Goal: Information Seeking & Learning: Learn about a topic

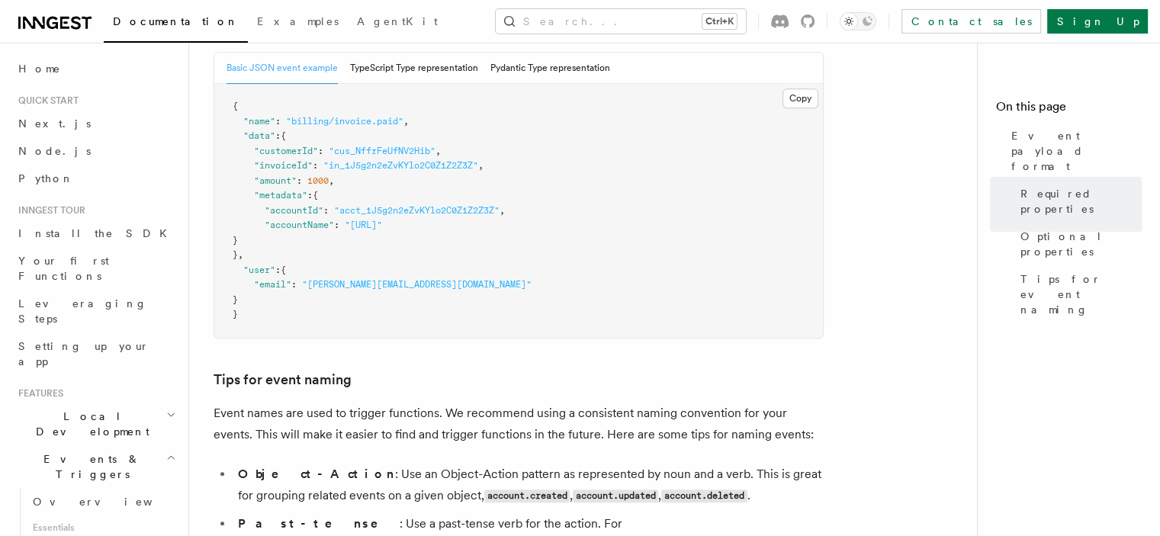
scroll to position [152, 0]
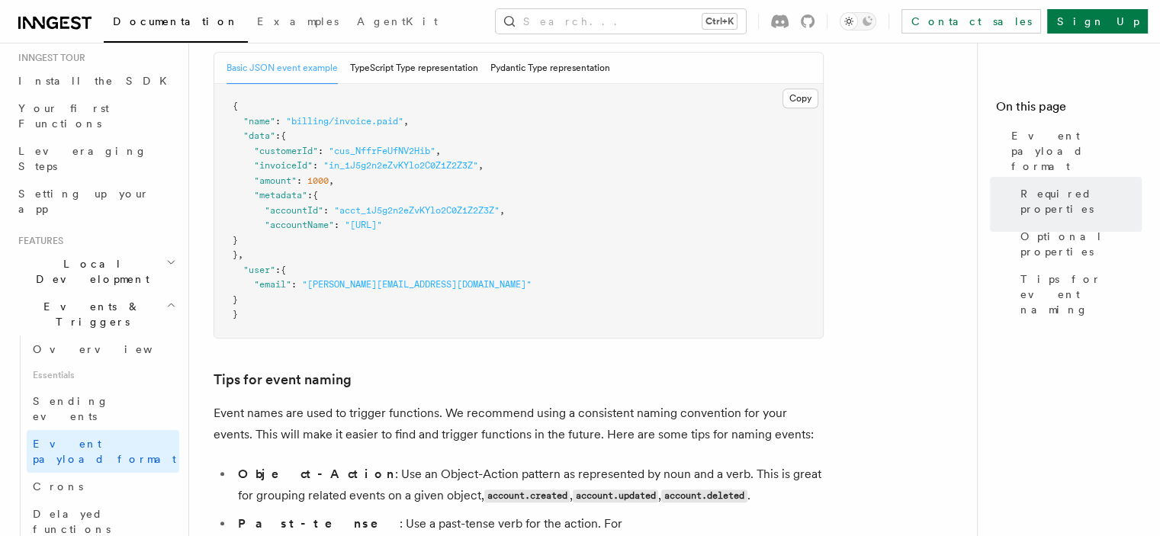
click at [273, 210] on span ""accountId"" at bounding box center [294, 210] width 59 height 11
drag, startPoint x: 273, startPoint y: 210, endPoint x: 271, endPoint y: 221, distance: 10.8
click at [271, 216] on span ""accountId"" at bounding box center [294, 210] width 59 height 11
click at [269, 228] on span ""accountName"" at bounding box center [299, 225] width 69 height 11
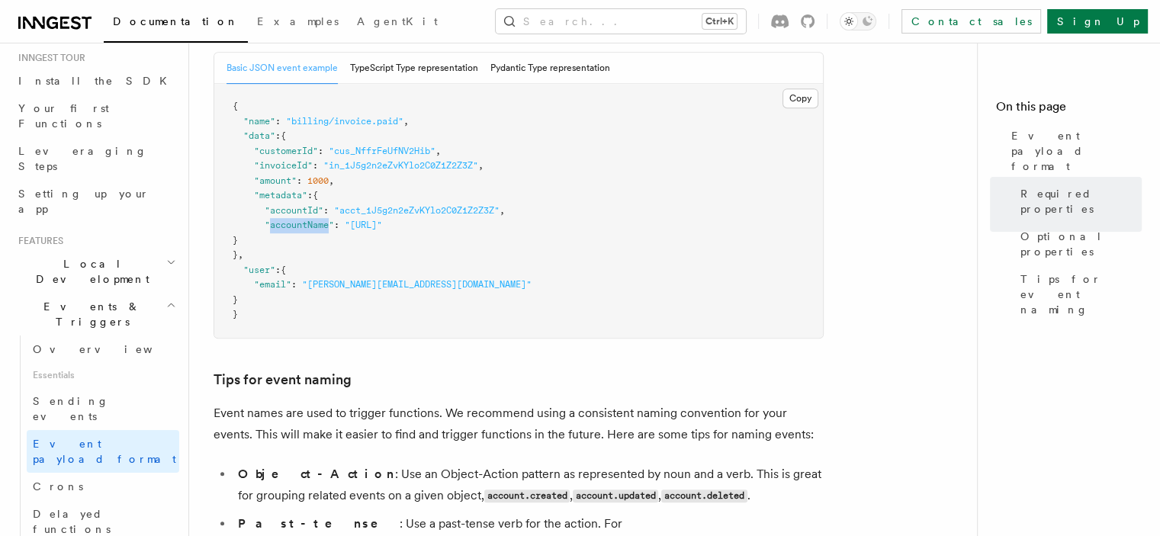
click at [269, 228] on span ""accountName"" at bounding box center [299, 225] width 69 height 11
click at [269, 230] on span ""accountName"" at bounding box center [299, 225] width 69 height 11
click at [284, 230] on span ""accountName"" at bounding box center [299, 225] width 69 height 11
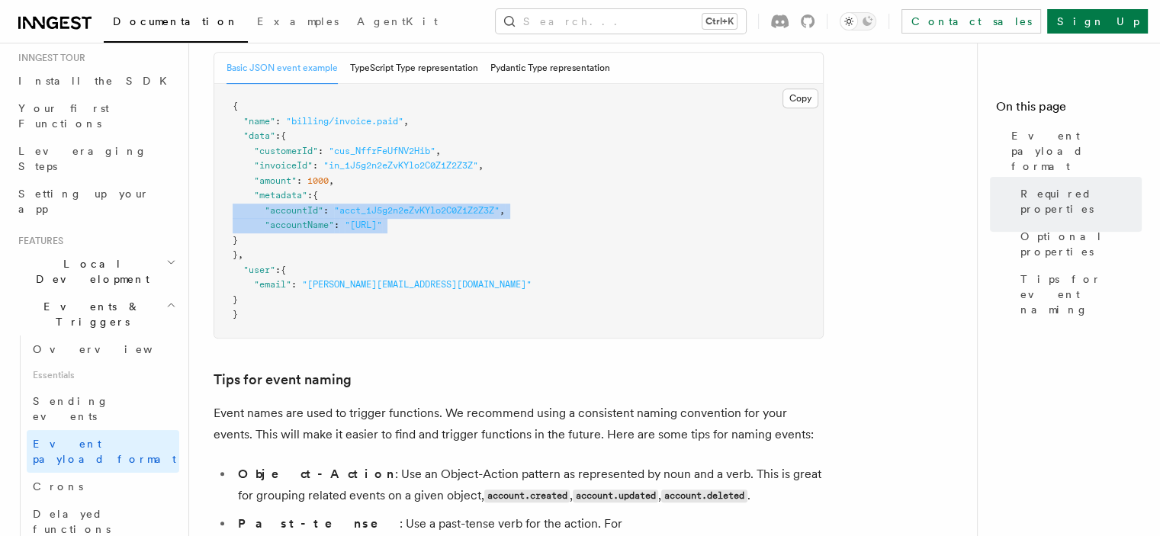
drag, startPoint x: 284, startPoint y: 233, endPoint x: 287, endPoint y: 216, distance: 17.8
click at [287, 216] on code "{ "name" : "billing/invoice.paid" , "data" : { "customerId" : "cus_NffrFeUfNV2H…" at bounding box center [382, 210] width 299 height 219
click at [287, 216] on span ""accountId"" at bounding box center [294, 210] width 59 height 11
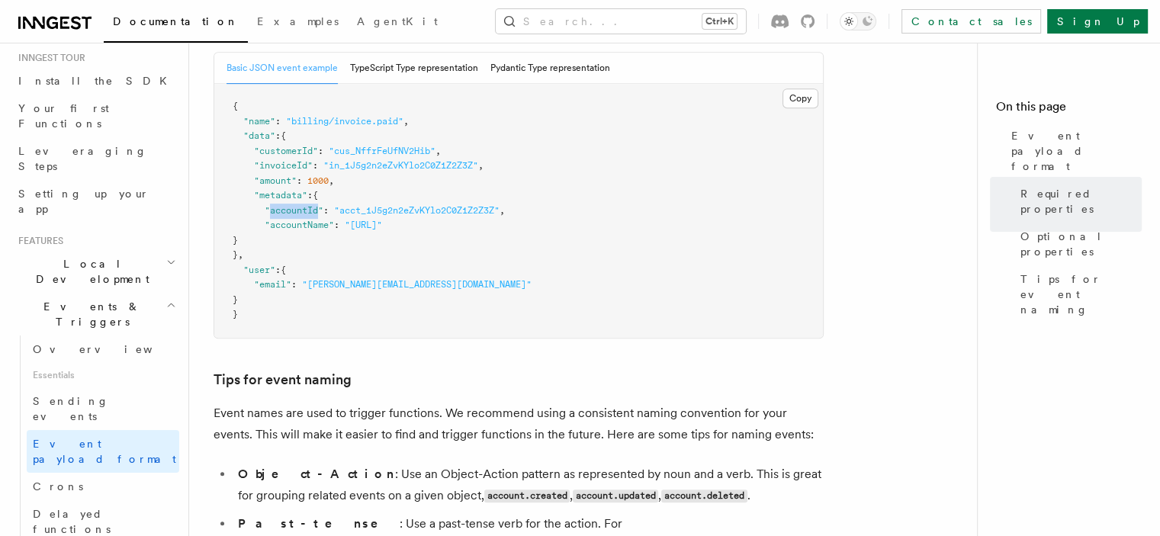
click at [287, 216] on span ""accountId"" at bounding box center [294, 210] width 59 height 11
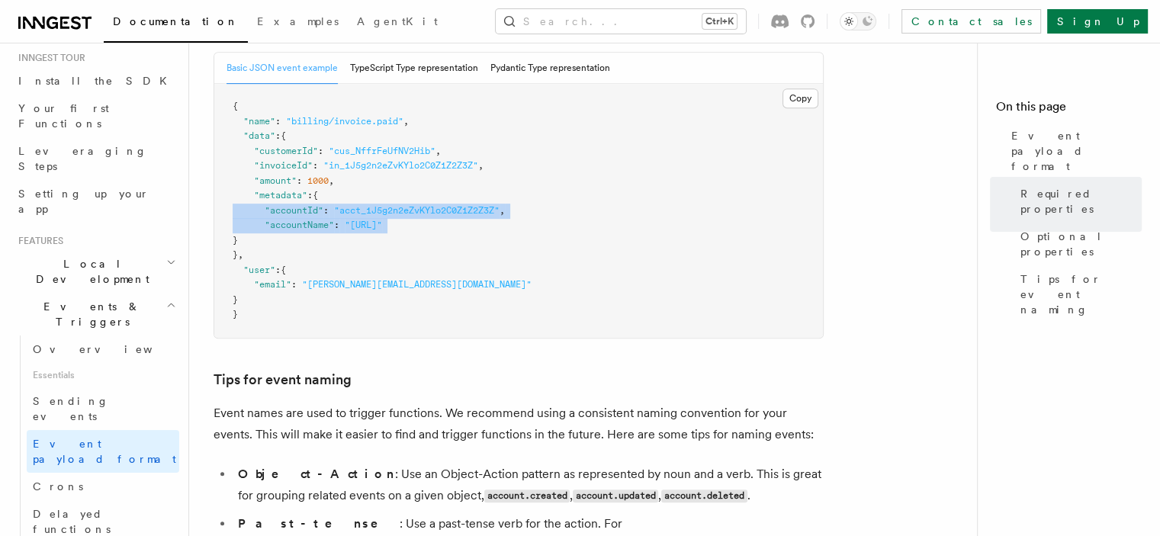
drag, startPoint x: 287, startPoint y: 216, endPoint x: 284, endPoint y: 228, distance: 12.6
click at [284, 228] on code "{ "name" : "billing/invoice.paid" , "data" : { "customerId" : "cus_NffrFeUfNV2H…" at bounding box center [382, 210] width 299 height 219
click at [284, 228] on span ""accountName"" at bounding box center [299, 225] width 69 height 11
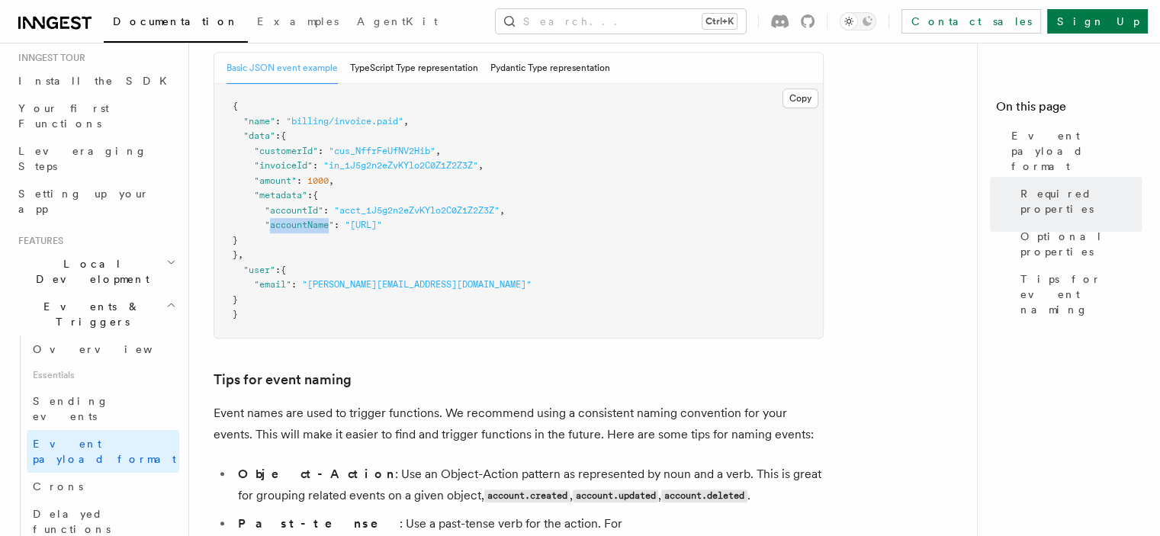
click at [284, 228] on span ""accountName"" at bounding box center [299, 225] width 69 height 11
drag, startPoint x: 284, startPoint y: 228, endPoint x: 284, endPoint y: 218, distance: 9.9
click at [284, 218] on code "{ "name" : "billing/invoice.paid" , "data" : { "customerId" : "cus_NffrFeUfNV2H…" at bounding box center [382, 210] width 299 height 219
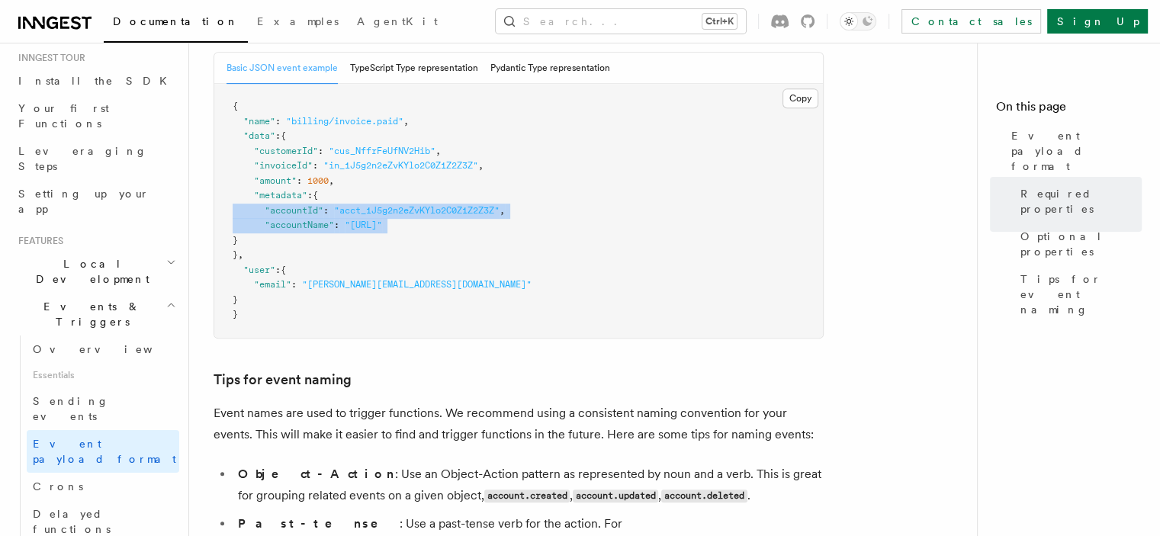
click at [284, 214] on span ""accountId"" at bounding box center [294, 210] width 59 height 11
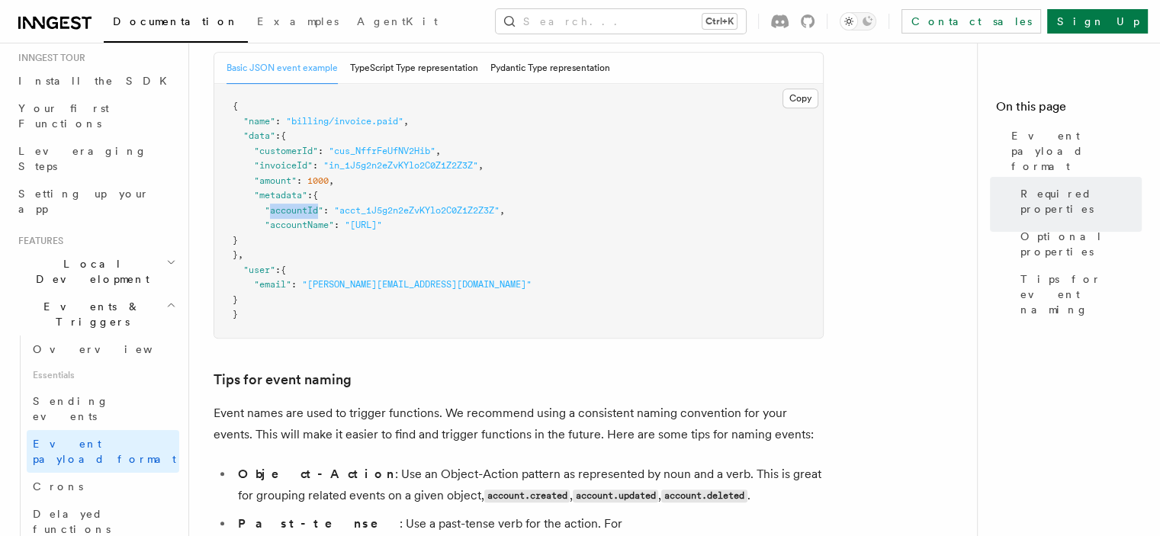
click at [284, 214] on span ""accountId"" at bounding box center [294, 210] width 59 height 11
drag, startPoint x: 284, startPoint y: 214, endPoint x: 283, endPoint y: 225, distance: 10.7
click at [283, 224] on pre "{ "name" : "billing/invoice.paid" , "data" : { "customerId" : "cus_NffrFeUfNV2H…" at bounding box center [518, 211] width 608 height 254
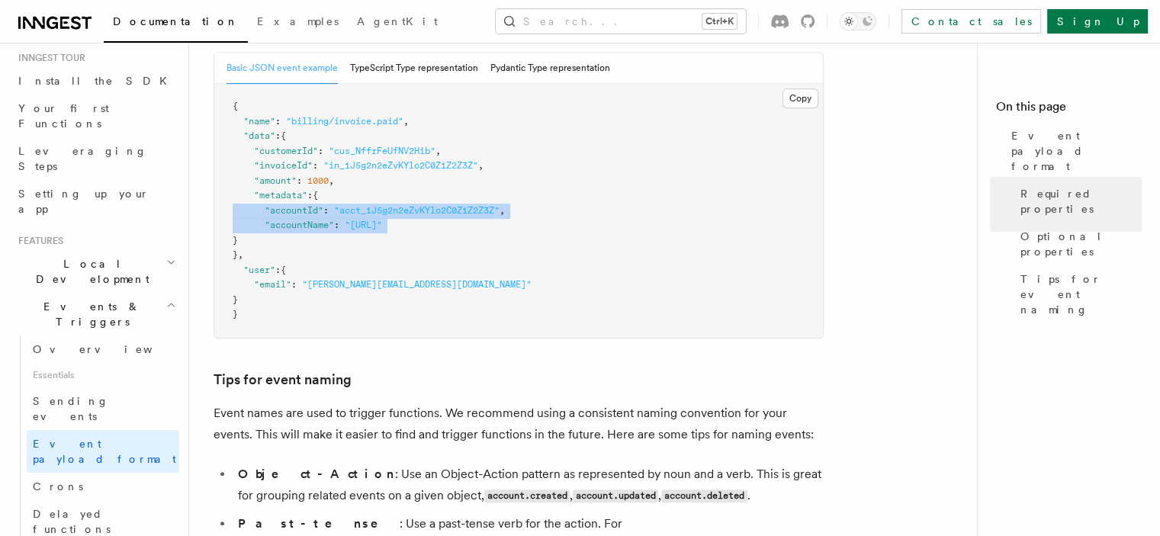
click at [283, 225] on span ""accountName"" at bounding box center [299, 225] width 69 height 11
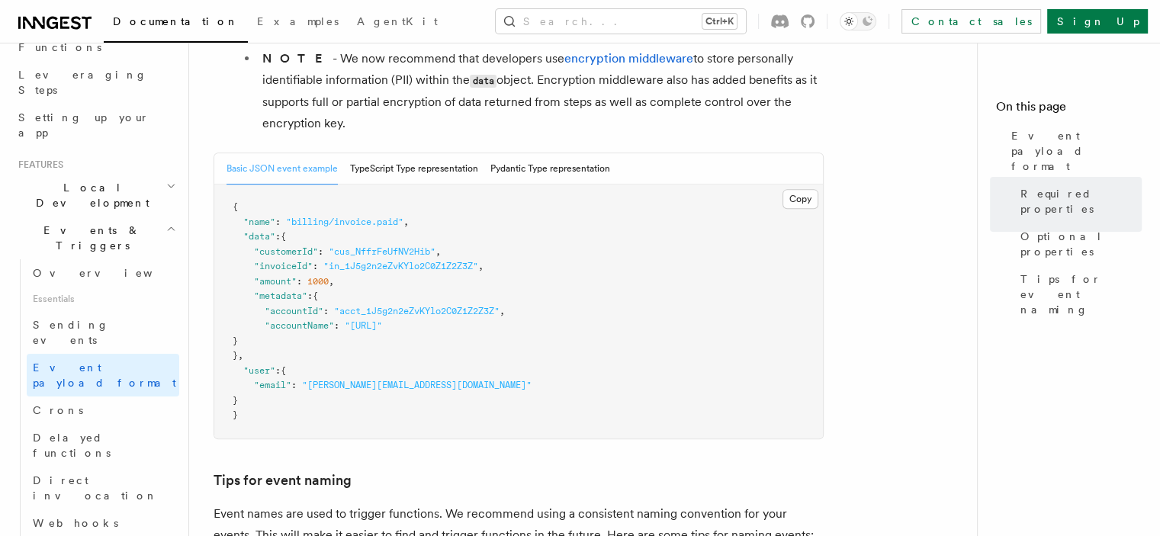
scroll to position [610, 0]
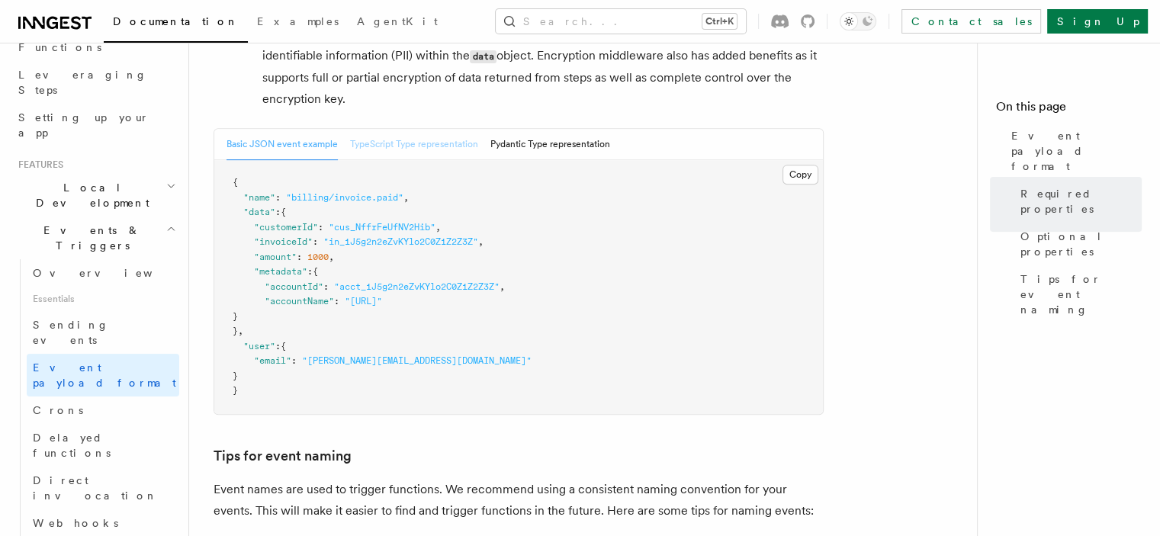
click at [420, 150] on button "TypeScript Type representation" at bounding box center [414, 144] width 128 height 31
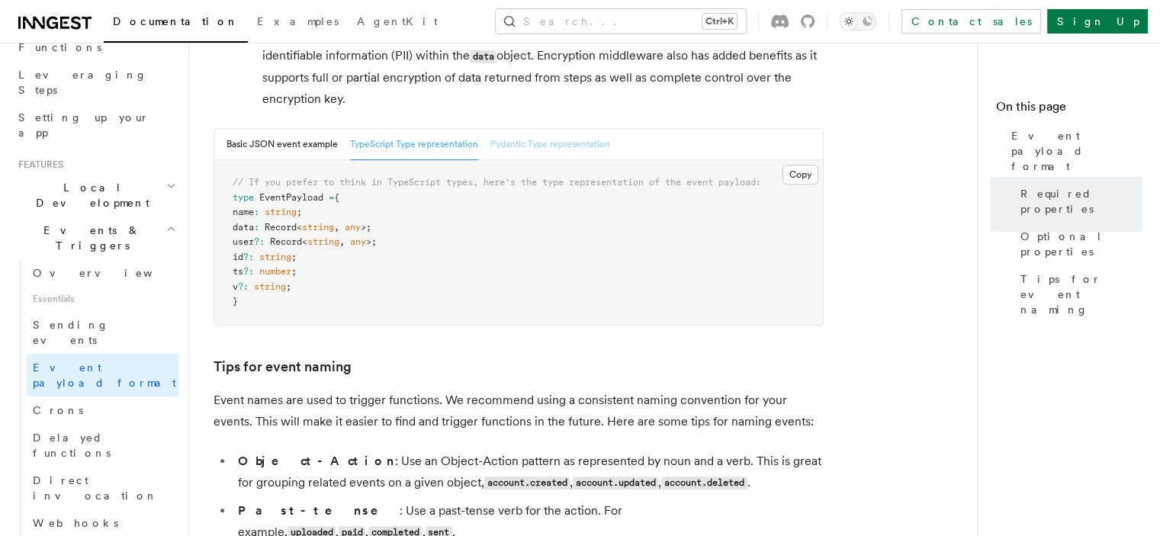
click at [524, 152] on button "Pydantic Type representation" at bounding box center [550, 144] width 120 height 31
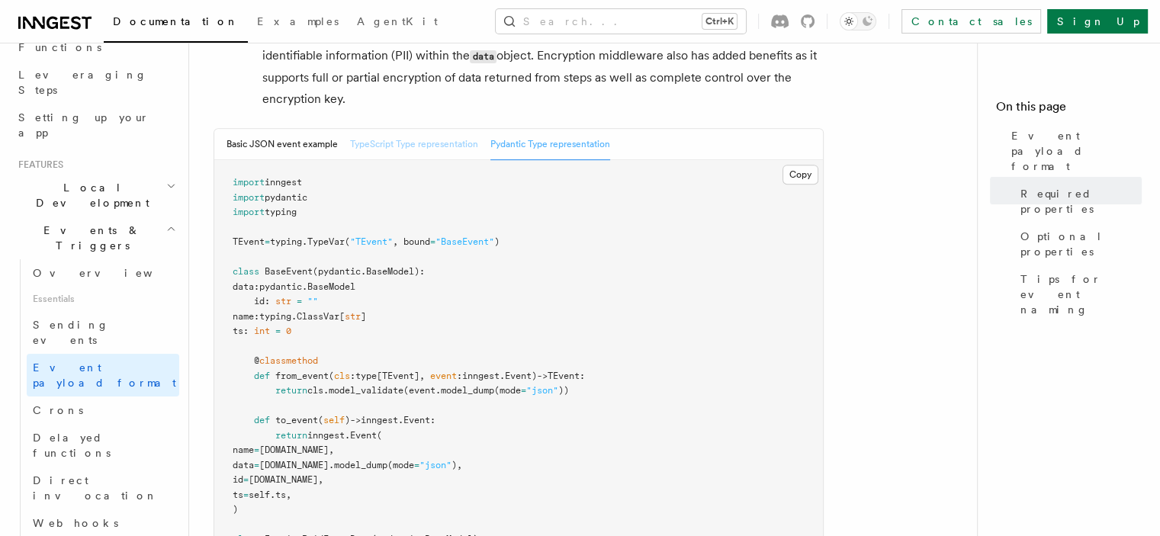
click at [434, 158] on button "TypeScript Type representation" at bounding box center [414, 144] width 128 height 31
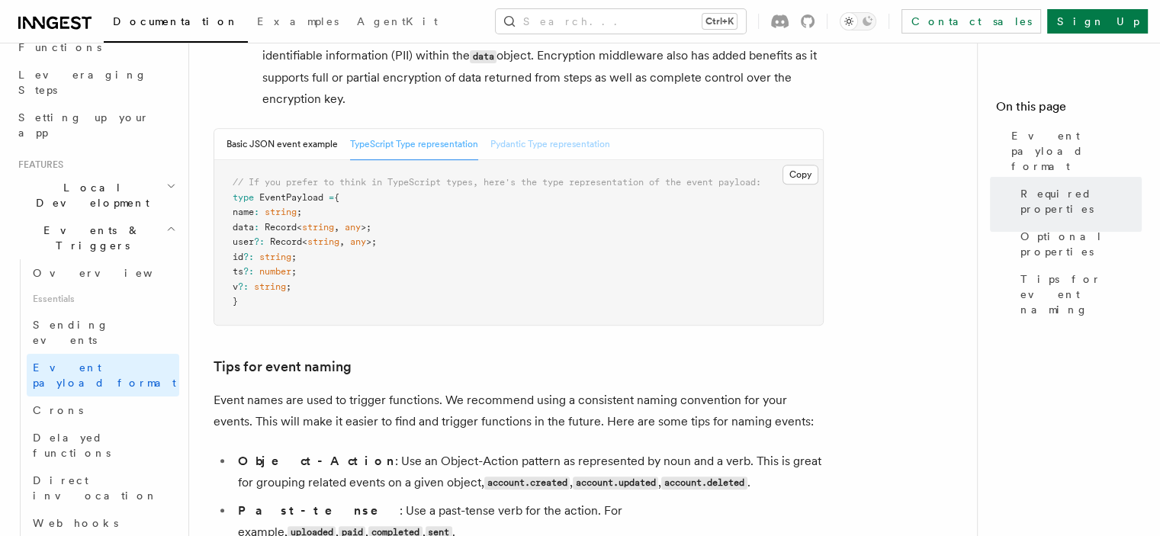
click at [522, 149] on button "Pydantic Type representation" at bounding box center [550, 144] width 120 height 31
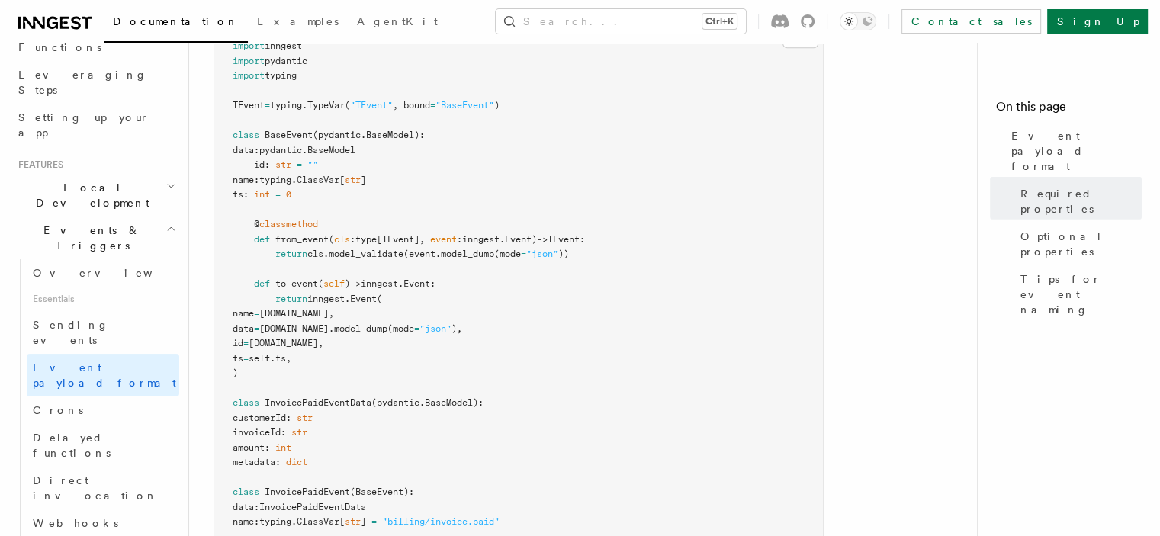
scroll to position [534, 0]
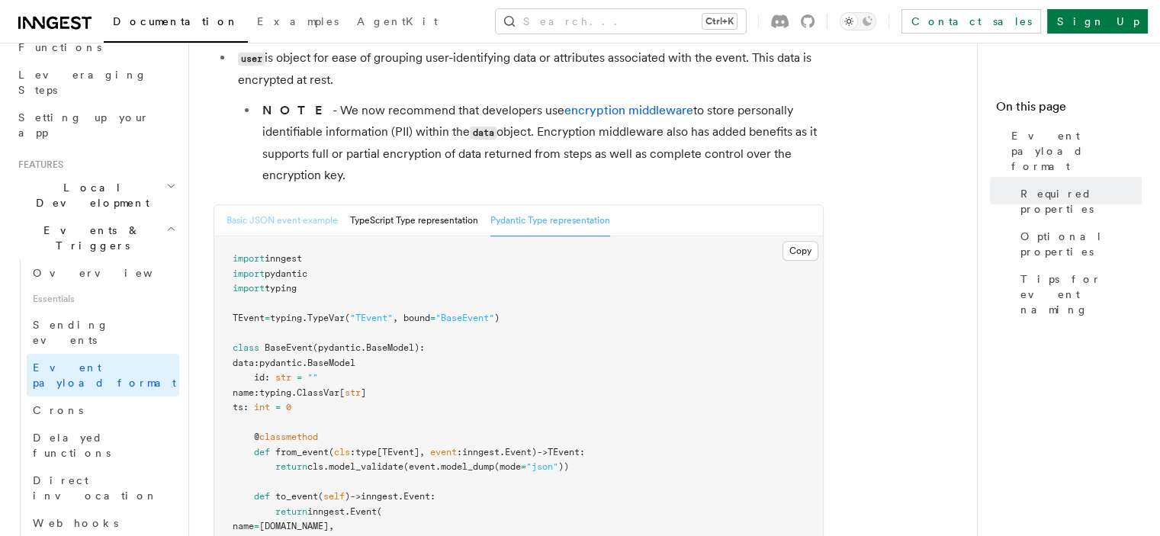
click at [280, 224] on button "Basic JSON event example" at bounding box center [281, 220] width 111 height 31
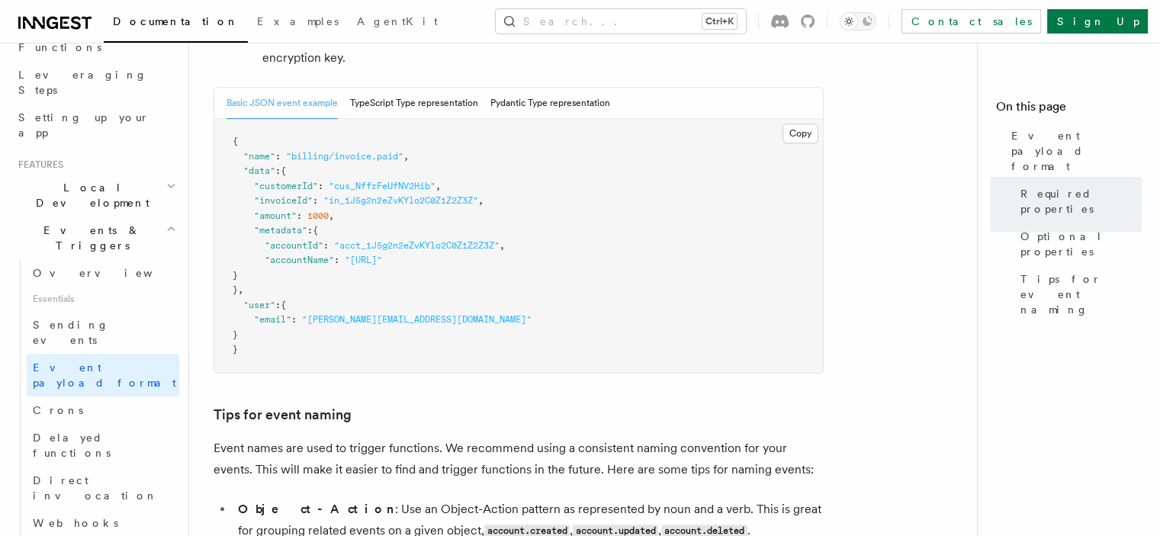
scroll to position [686, 0]
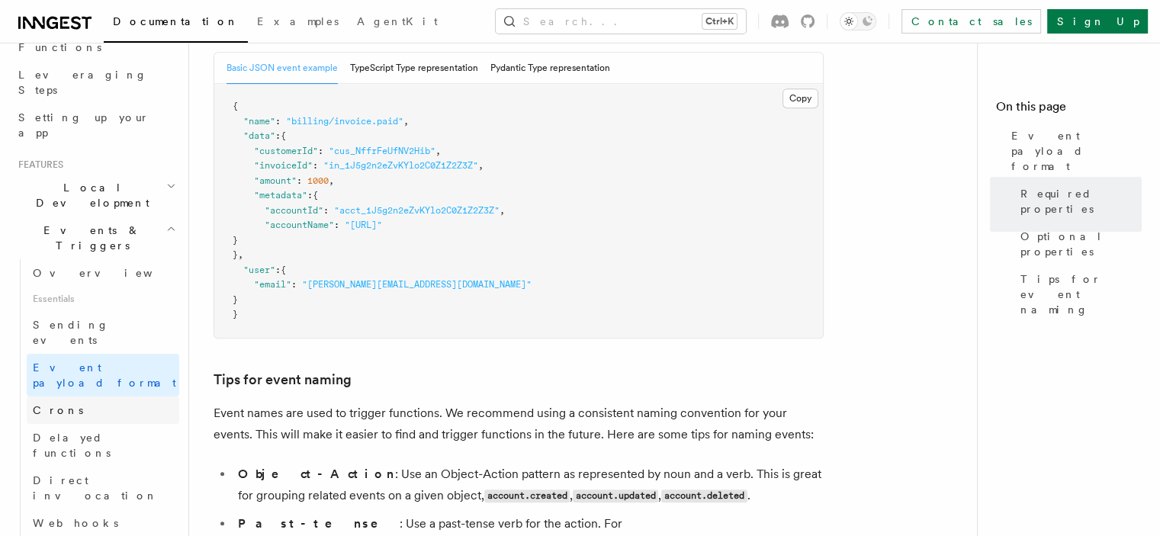
click at [108, 396] on link "Crons" at bounding box center [103, 409] width 152 height 27
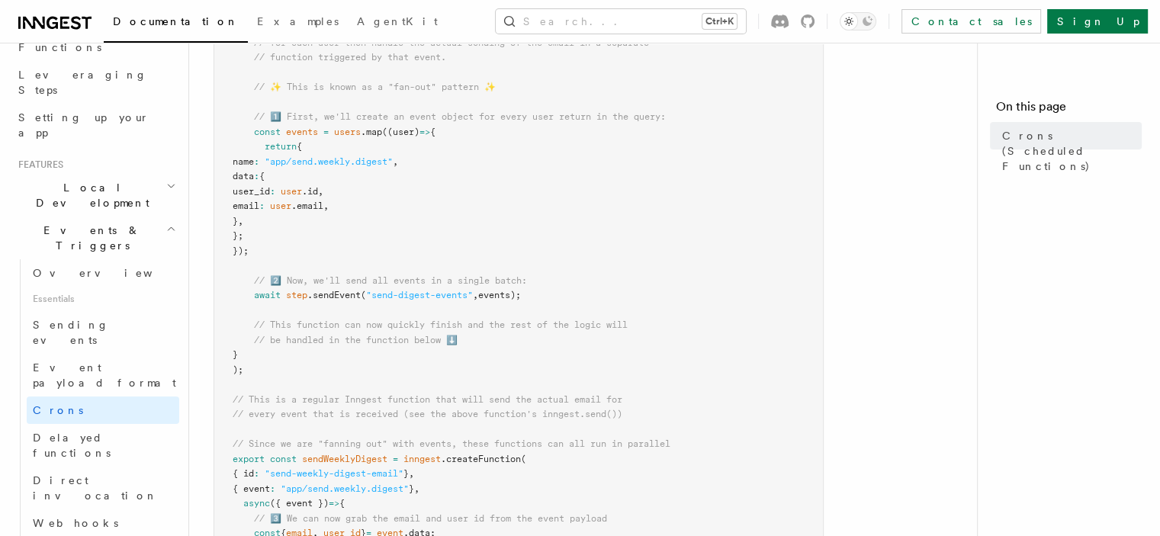
scroll to position [686, 0]
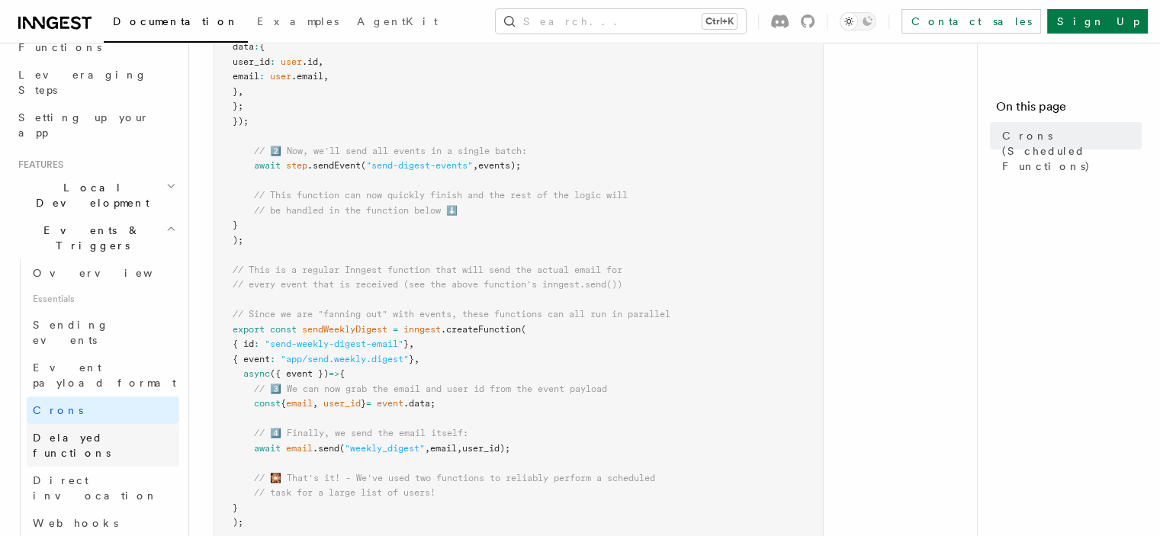
click at [124, 424] on link "Delayed functions" at bounding box center [103, 445] width 152 height 43
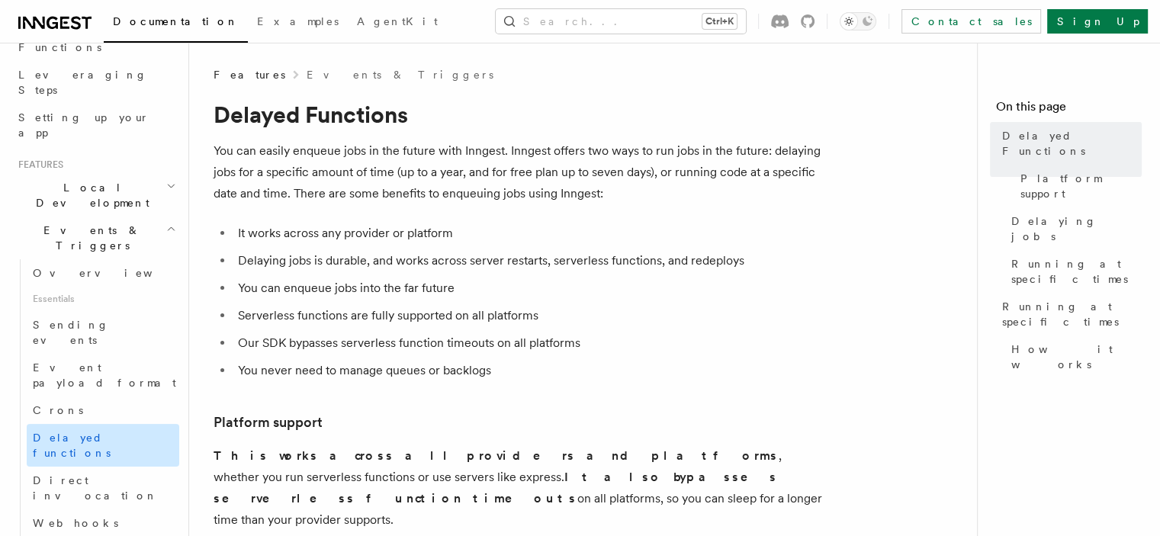
scroll to position [305, 0]
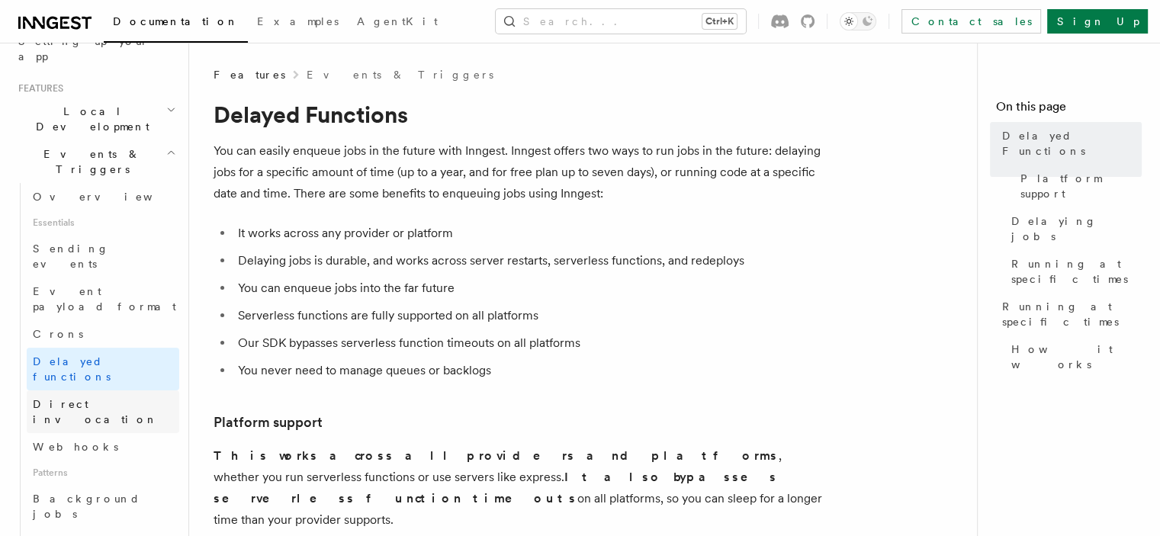
click at [92, 398] on span "Direct invocation" at bounding box center [95, 411] width 125 height 27
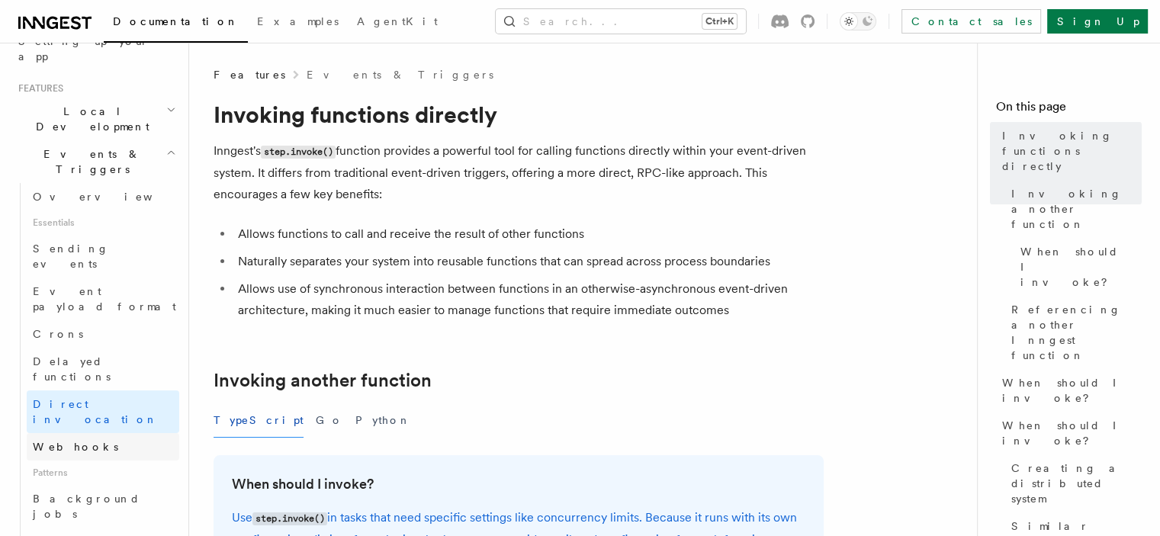
click at [79, 433] on link "Webhooks" at bounding box center [103, 446] width 152 height 27
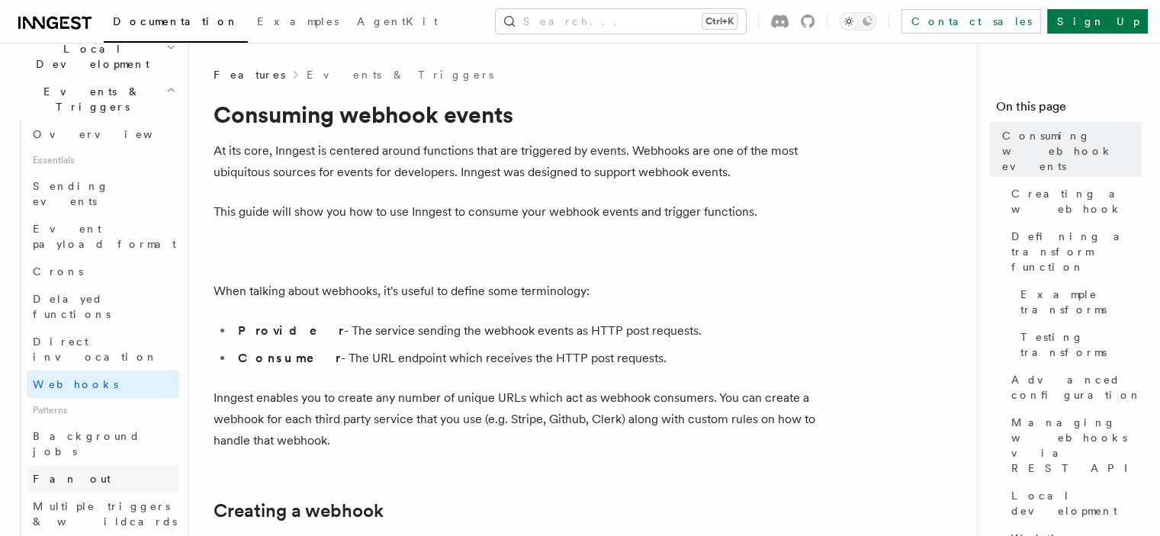
scroll to position [457, 0]
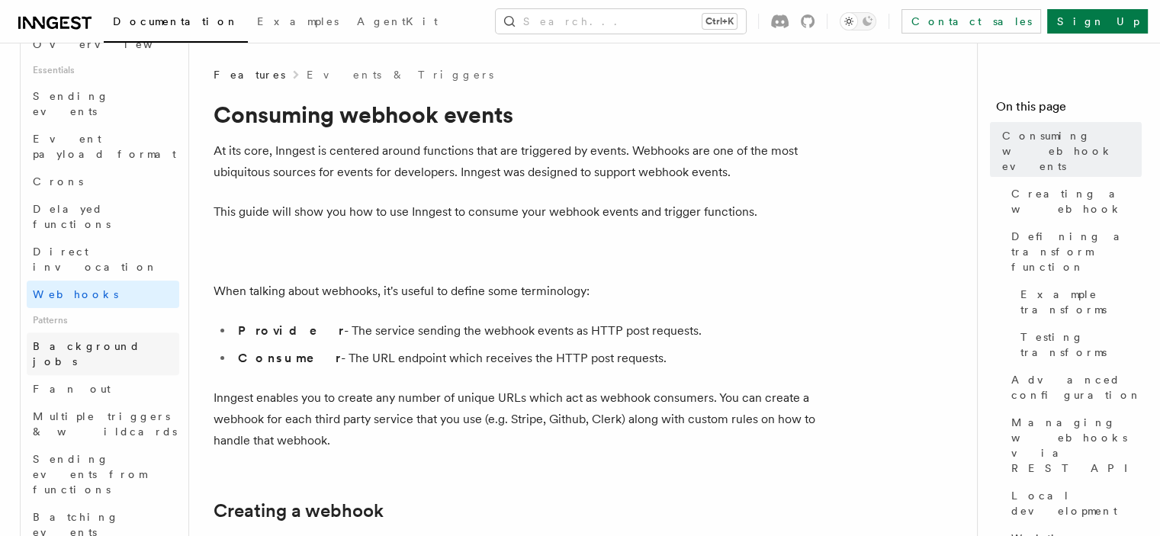
click at [105, 340] on span "Background jobs" at bounding box center [86, 353] width 107 height 27
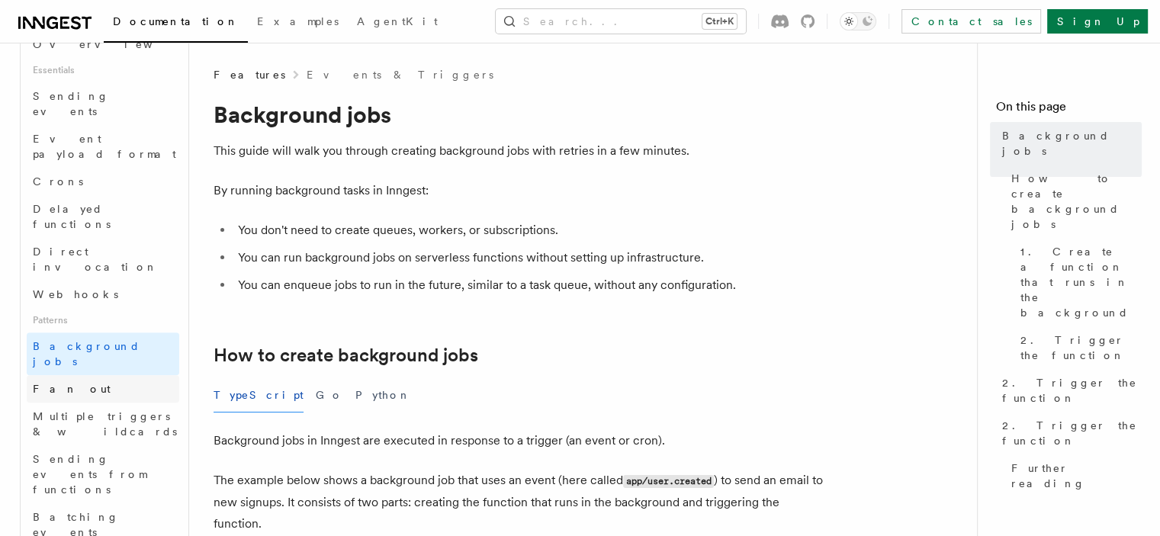
click at [95, 375] on link "Fan out" at bounding box center [103, 388] width 152 height 27
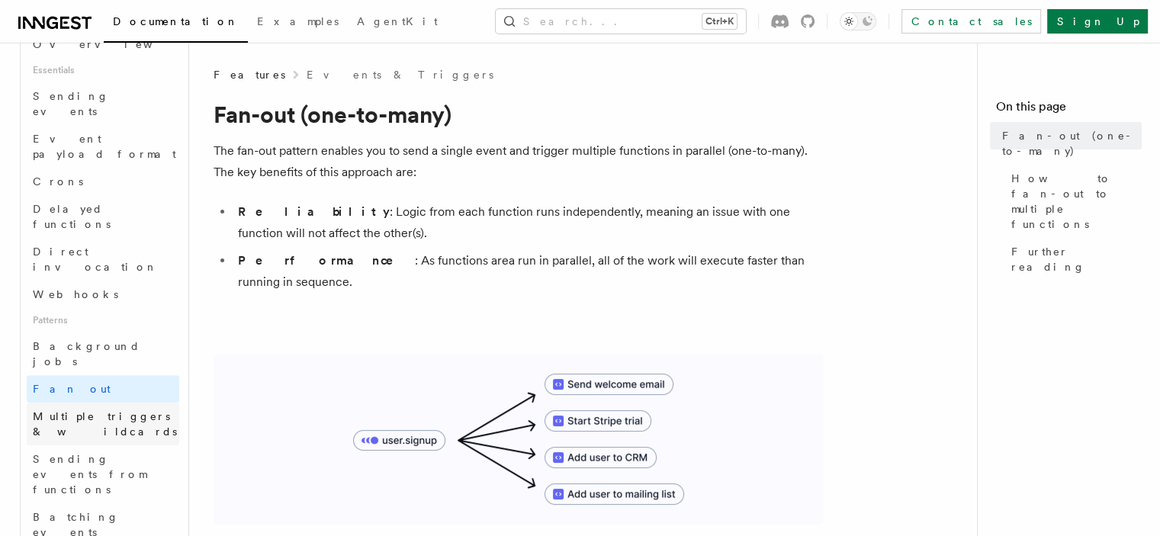
click at [95, 409] on span "Multiple triggers & wildcards" at bounding box center [106, 424] width 146 height 30
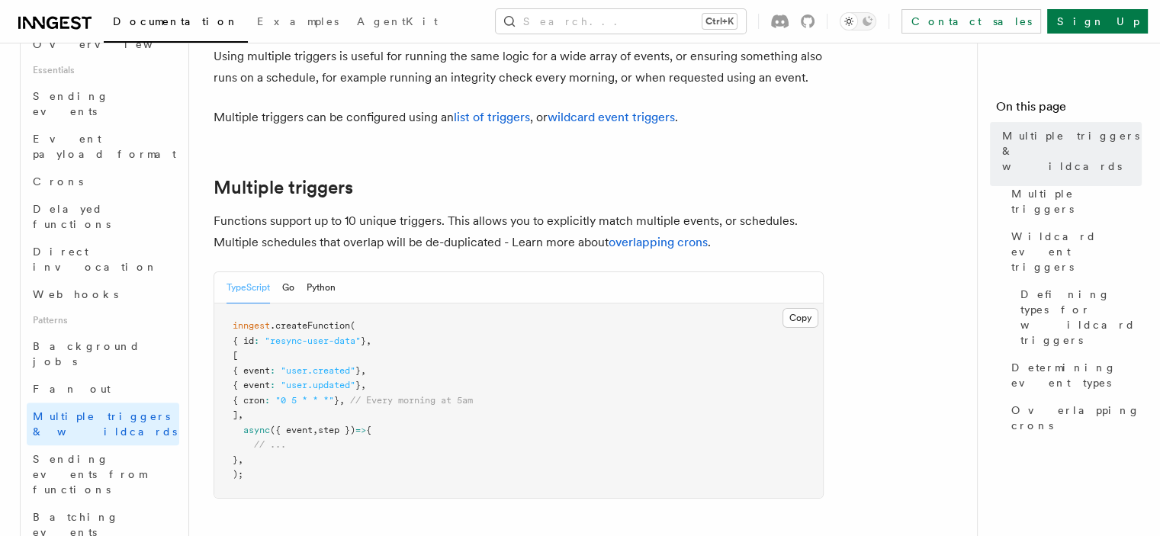
scroll to position [229, 0]
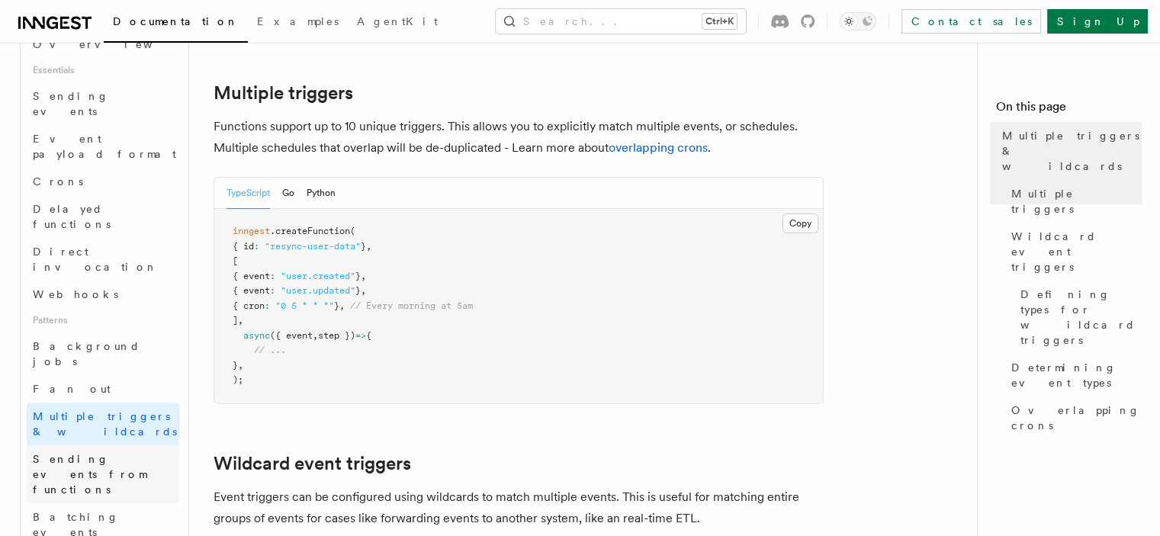
click at [79, 451] on span "Sending events from functions" at bounding box center [106, 474] width 146 height 46
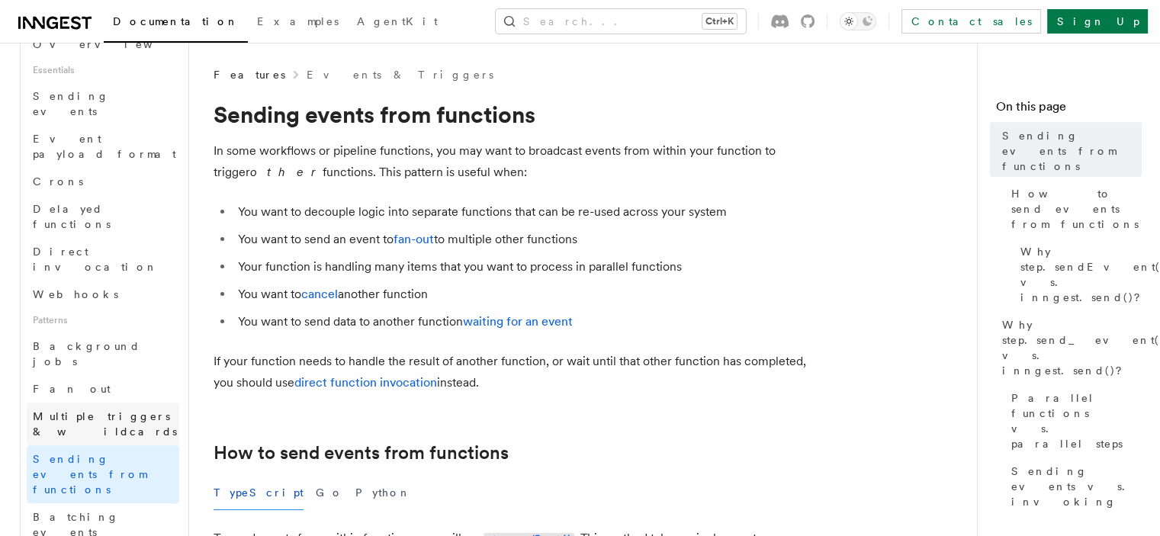
click at [96, 410] on span "Multiple triggers & wildcards" at bounding box center [105, 423] width 144 height 27
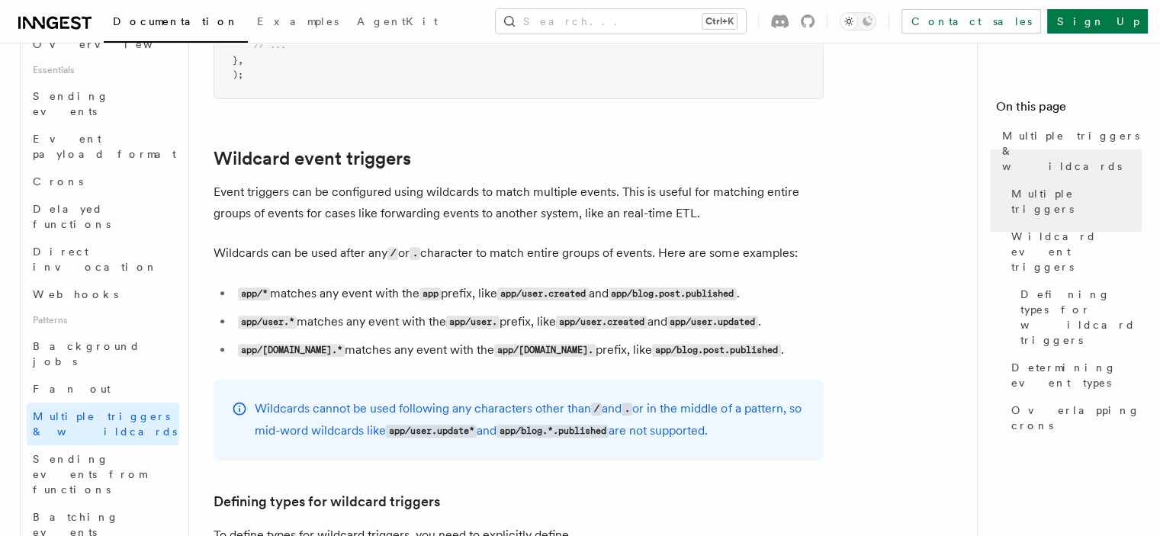
scroll to position [686, 0]
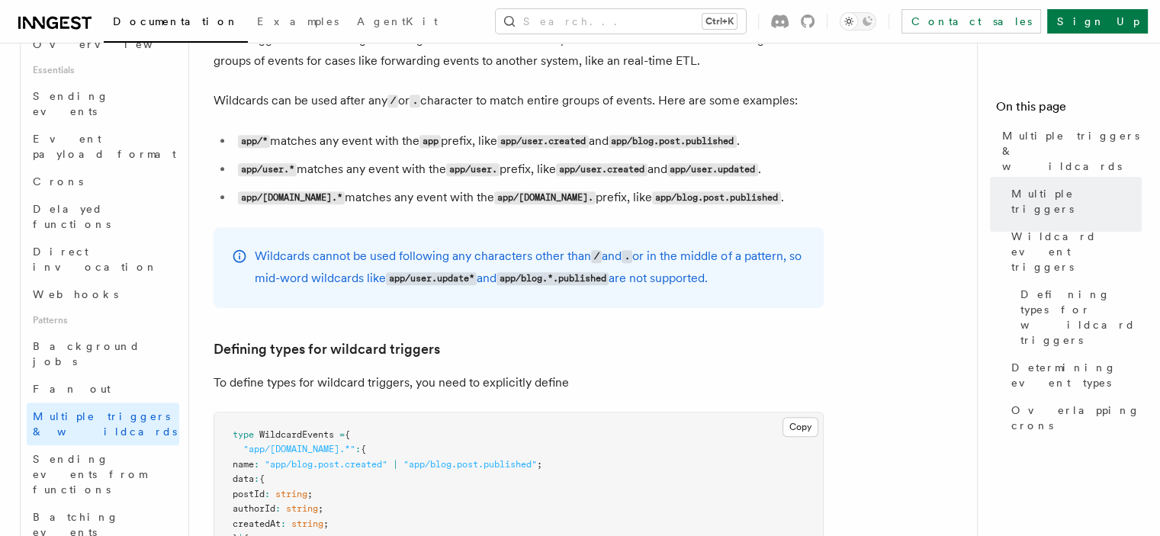
drag, startPoint x: 377, startPoint y: 291, endPoint x: 317, endPoint y: 284, distance: 60.0
click at [316, 285] on p "Wildcards cannot be used following any characters other than / and . or in the …" at bounding box center [530, 267] width 550 height 44
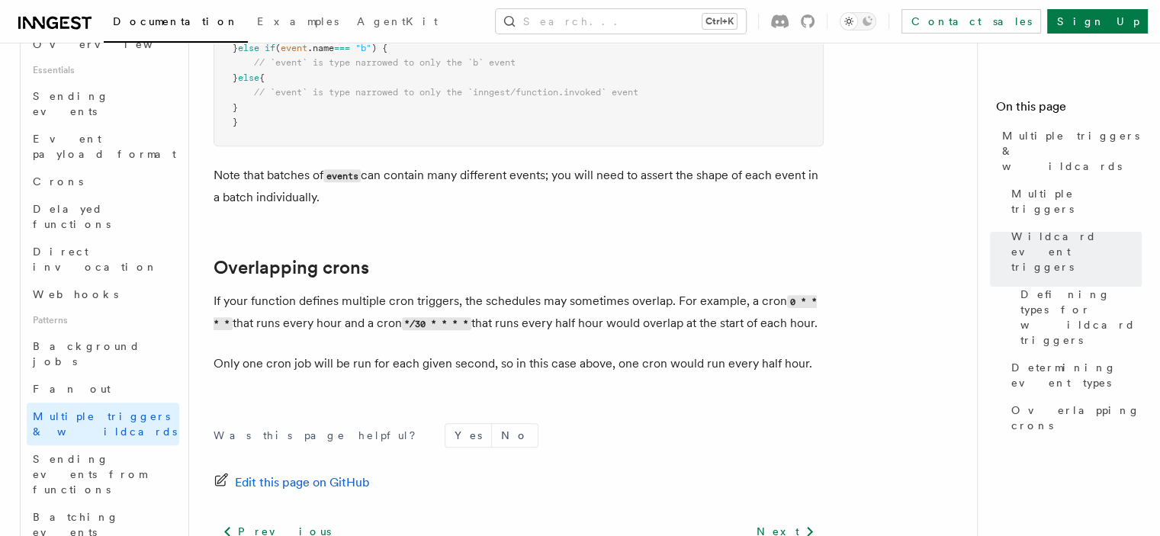
scroll to position [1753, 0]
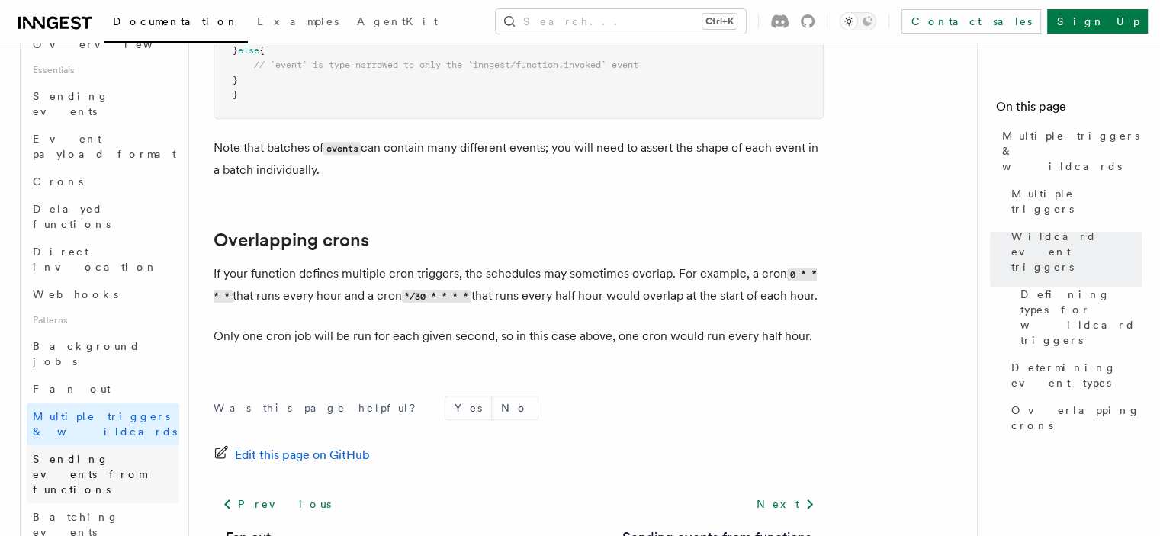
click at [58, 453] on span "Sending events from functions" at bounding box center [90, 474] width 114 height 43
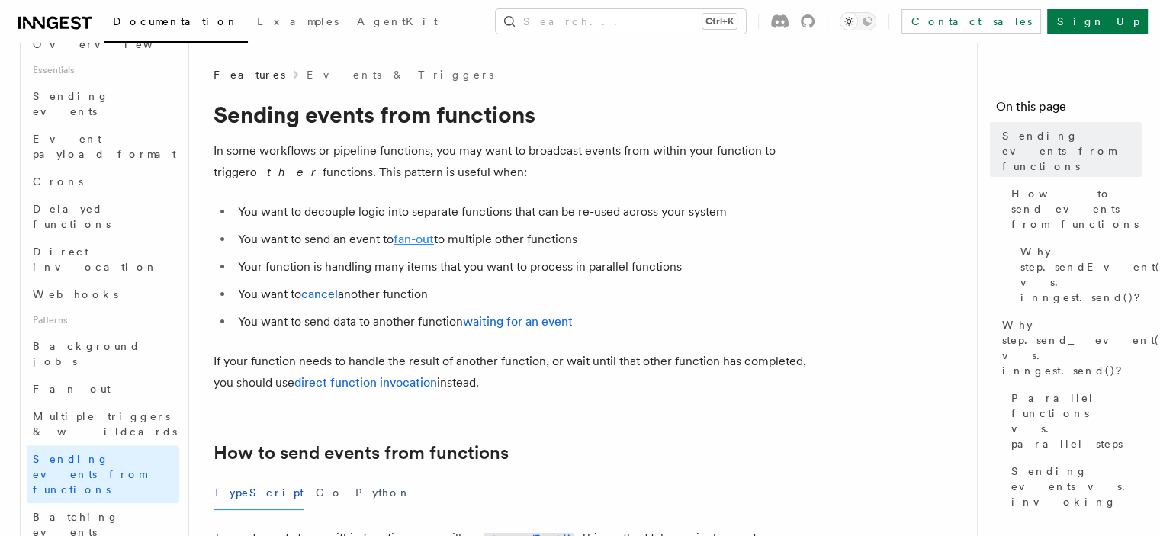
click at [414, 239] on link "fan-out" at bounding box center [413, 239] width 40 height 14
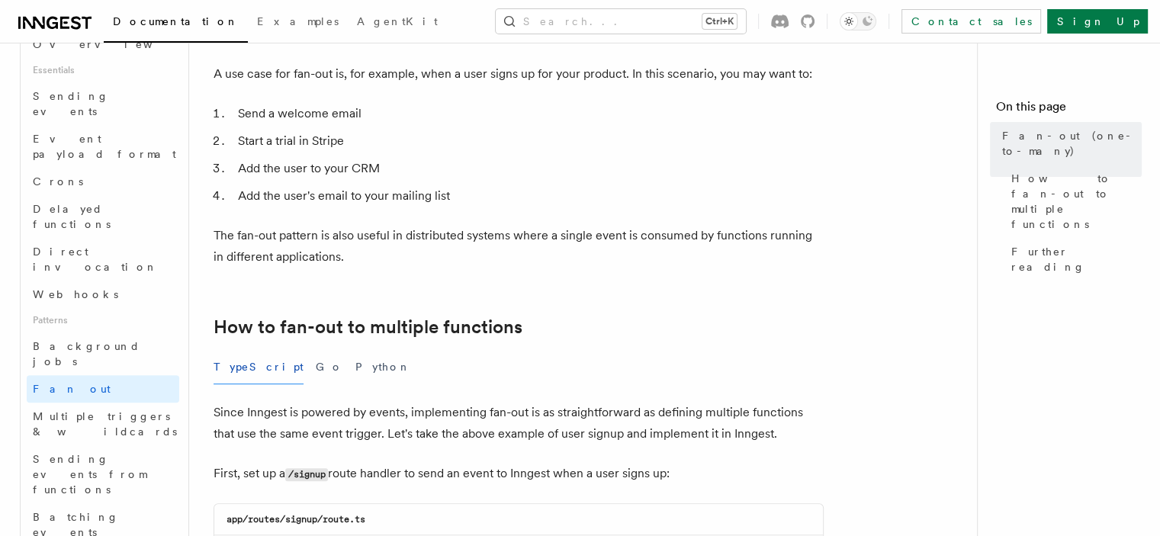
scroll to position [610, 0]
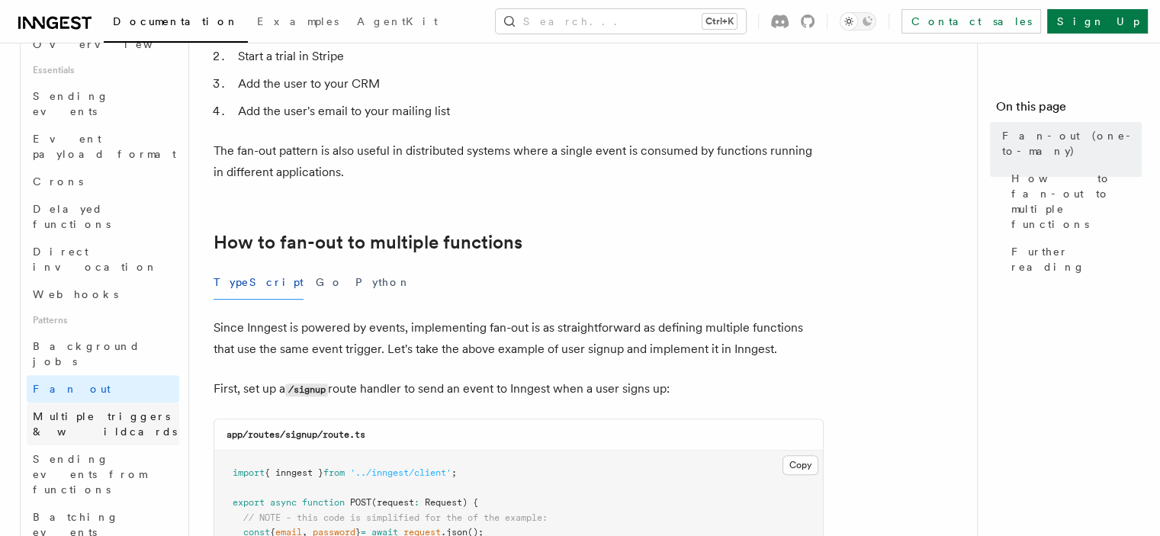
click at [130, 409] on span "Multiple triggers & wildcards" at bounding box center [106, 424] width 146 height 30
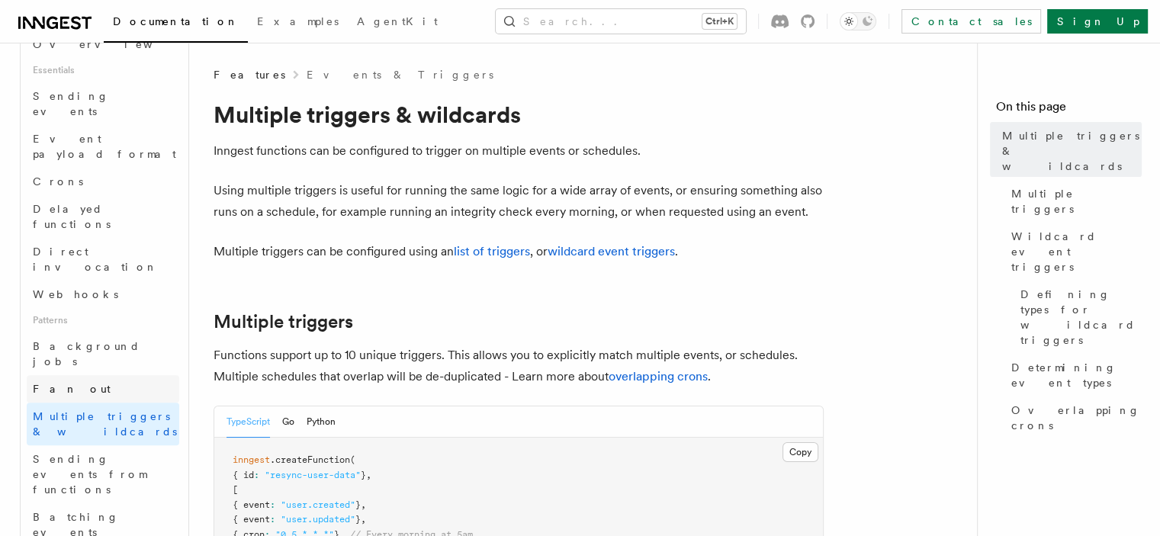
click at [86, 375] on link "Fan out" at bounding box center [103, 388] width 152 height 27
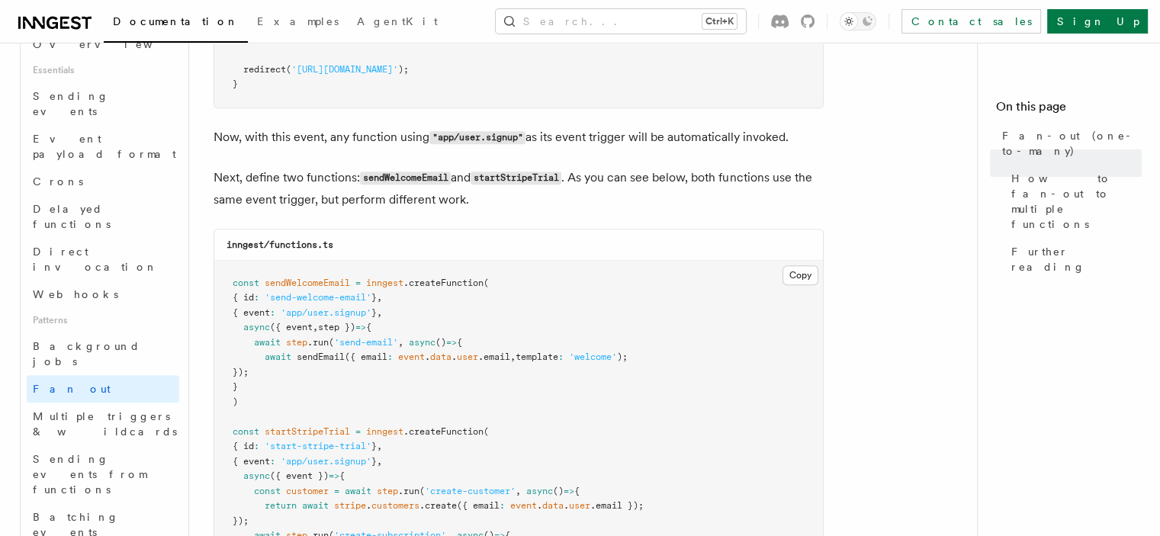
scroll to position [1449, 0]
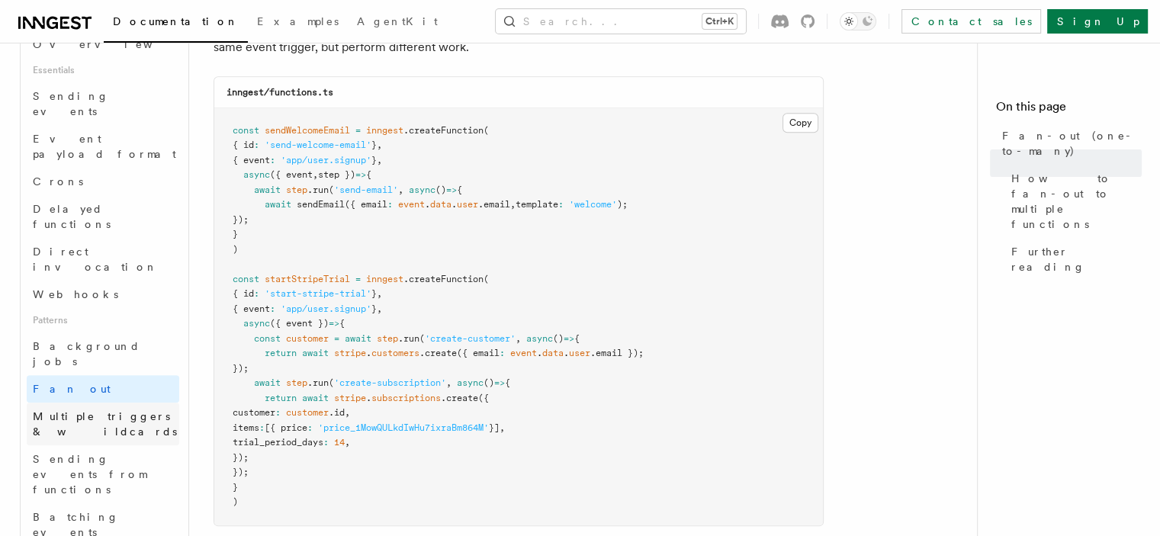
click at [101, 409] on span "Multiple triggers & wildcards" at bounding box center [106, 424] width 146 height 30
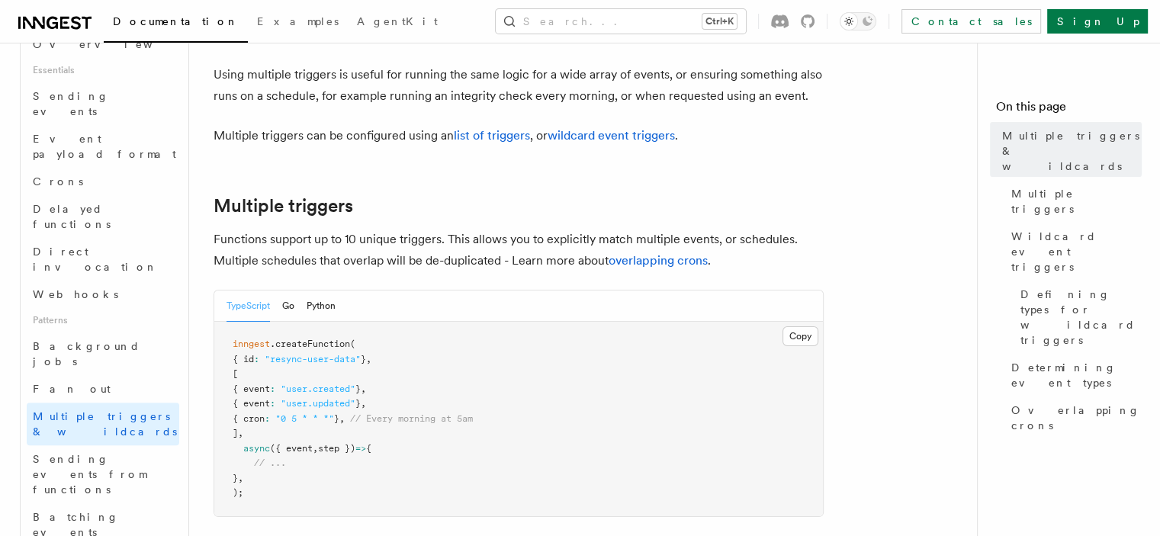
scroll to position [305, 0]
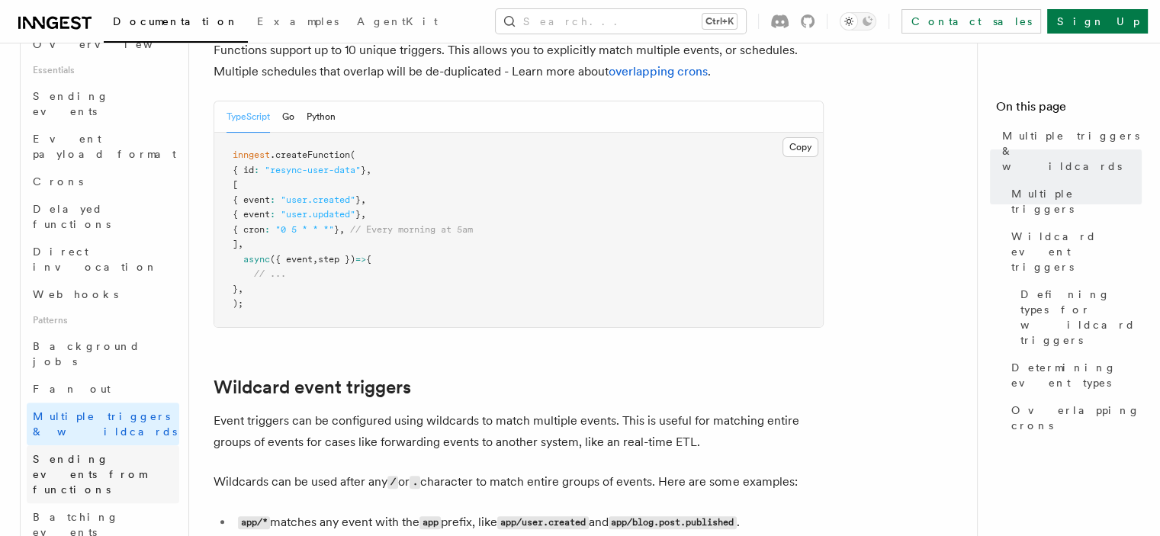
click at [95, 451] on span "Sending events from functions" at bounding box center [106, 474] width 146 height 46
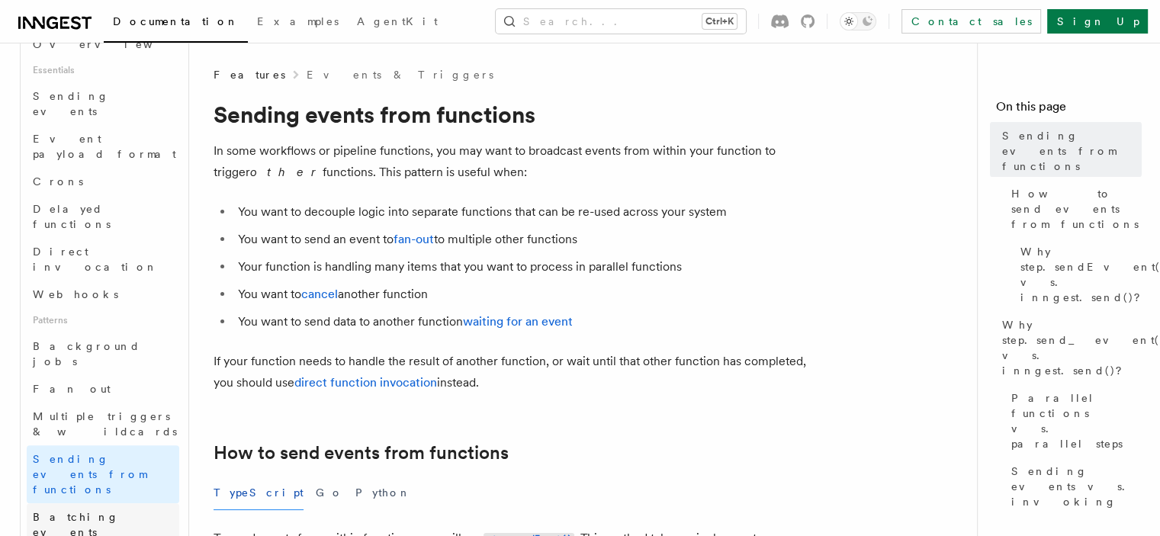
click at [87, 503] on link "Batching events" at bounding box center [103, 524] width 152 height 43
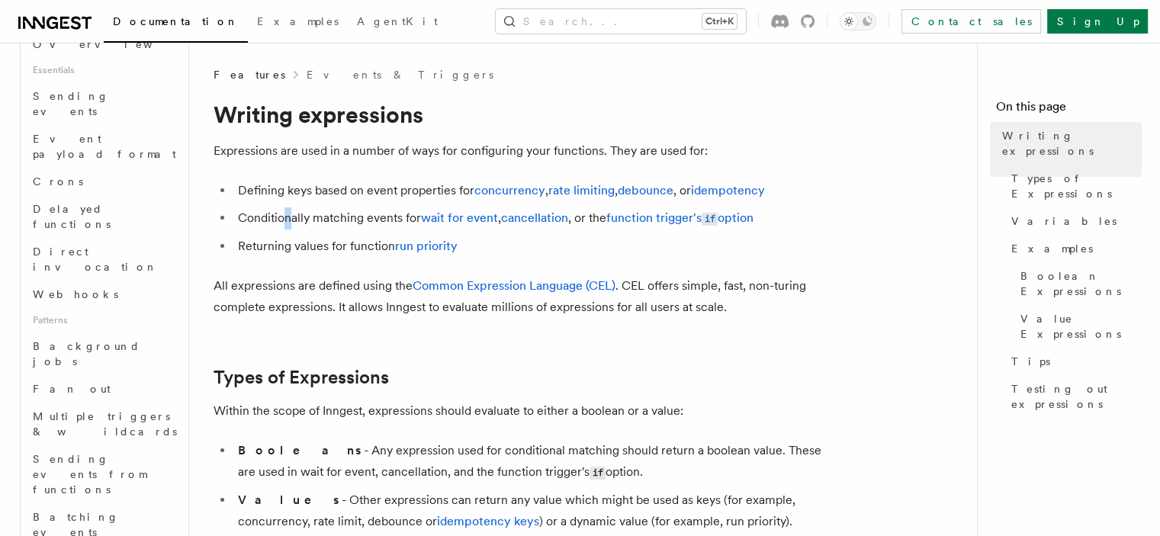
drag, startPoint x: 345, startPoint y: 206, endPoint x: 288, endPoint y: 208, distance: 56.5
click at [288, 208] on li "Conditionally matching events for wait for event , cancellation , or the functi…" at bounding box center [528, 218] width 590 height 22
click at [309, 236] on li "Returning values for function run priority" at bounding box center [528, 246] width 590 height 21
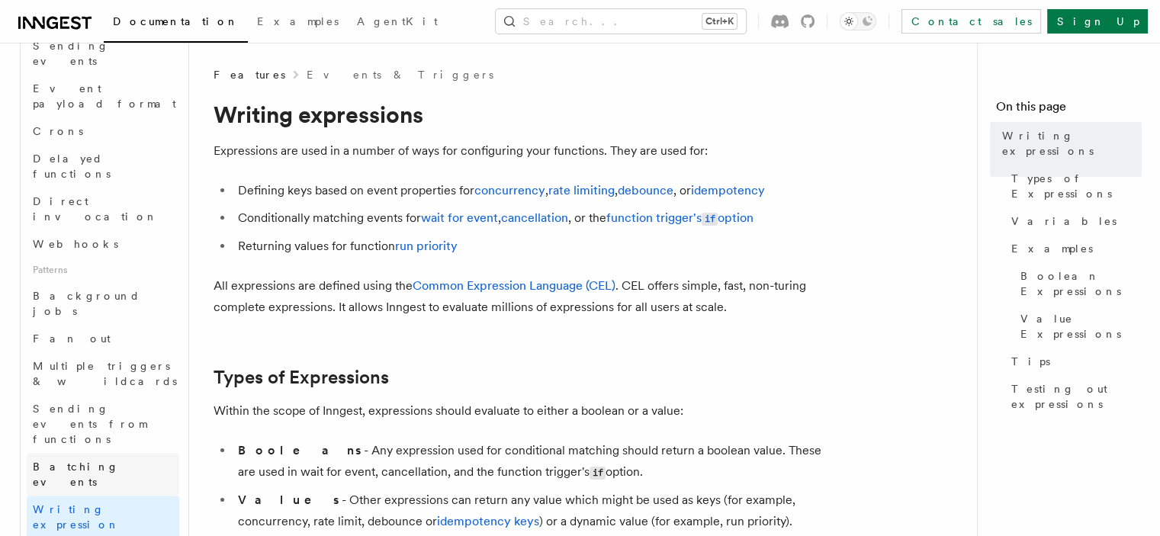
scroll to position [534, 0]
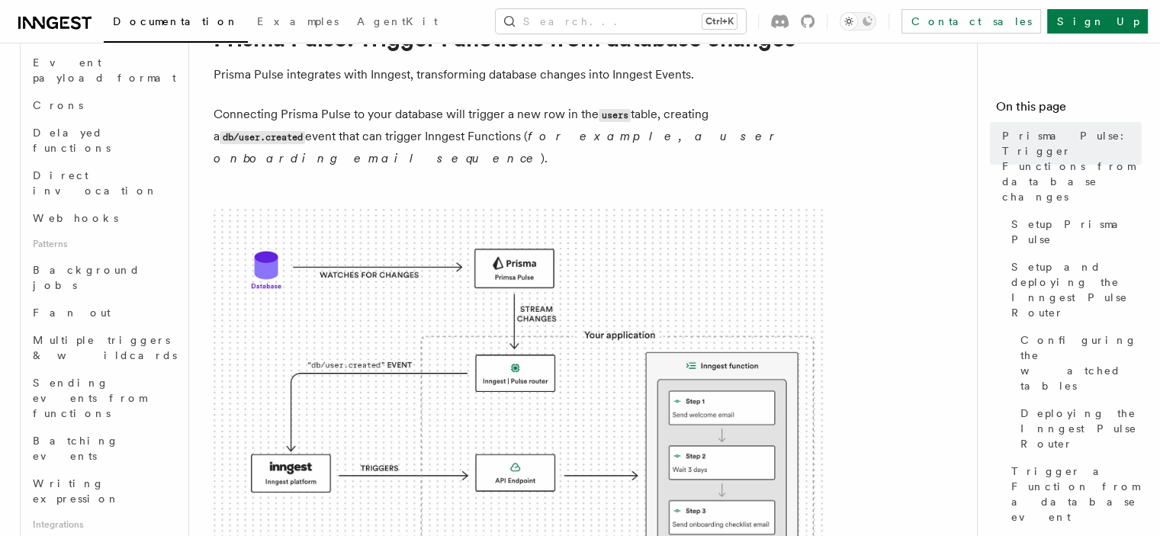
scroll to position [152, 0]
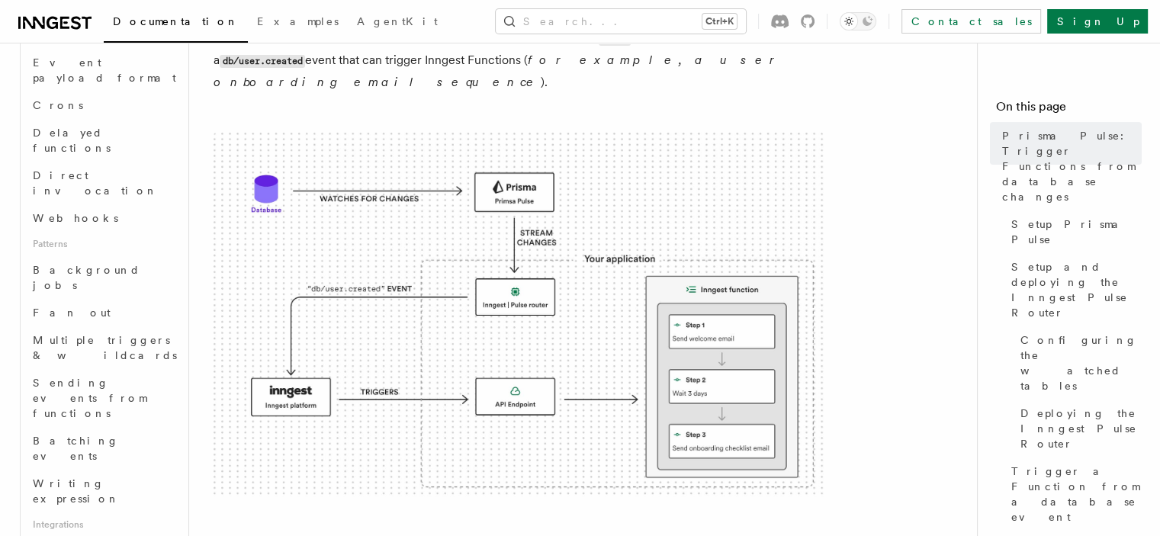
drag, startPoint x: 387, startPoint y: 231, endPoint x: 415, endPoint y: 94, distance: 140.1
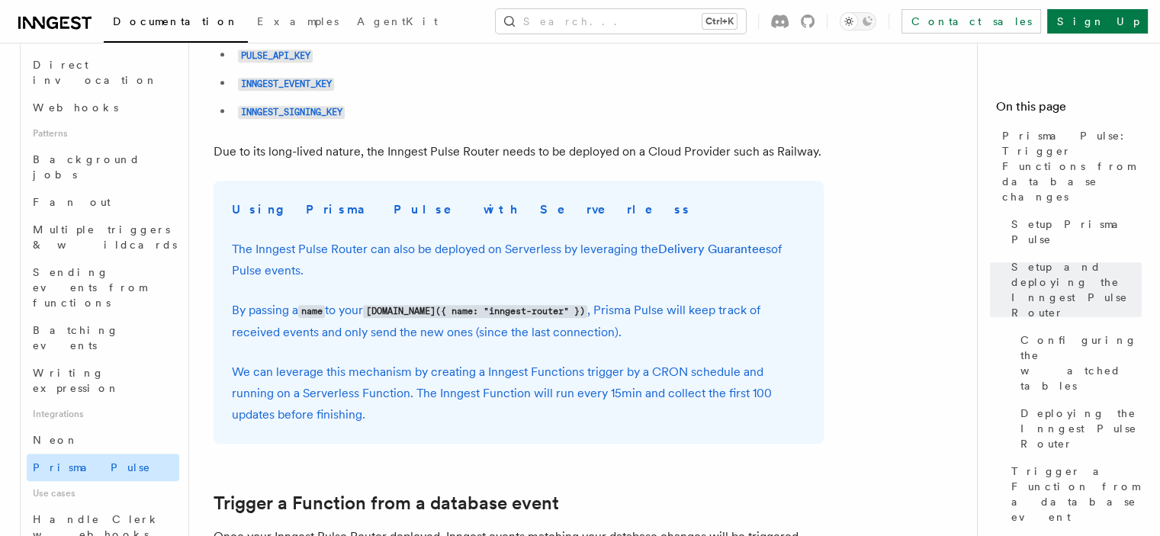
scroll to position [762, 0]
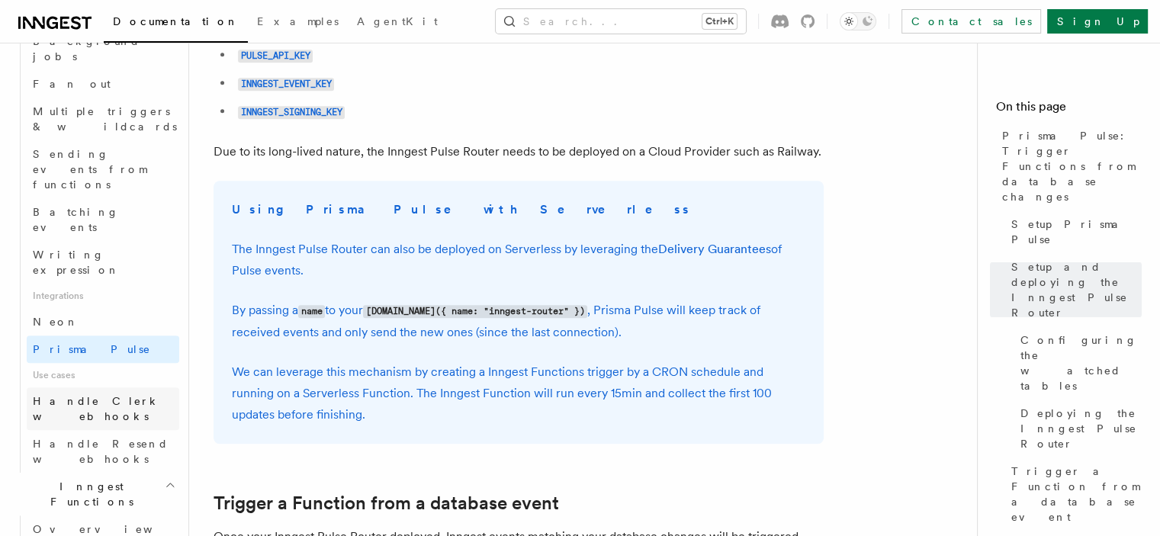
click at [131, 395] on span "Handle Clerk webhooks" at bounding box center [96, 408] width 127 height 27
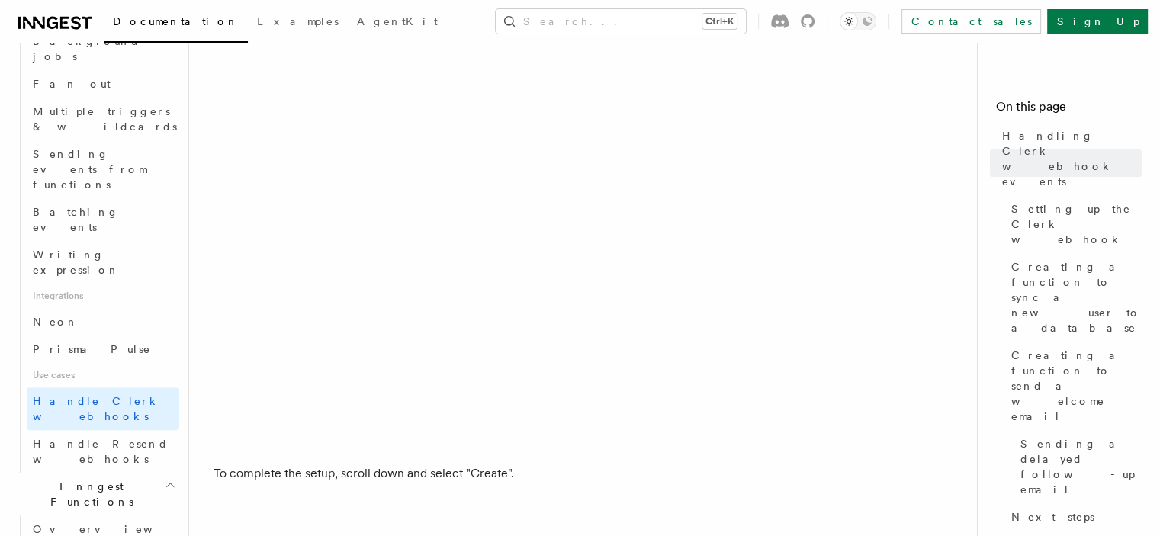
scroll to position [2440, 0]
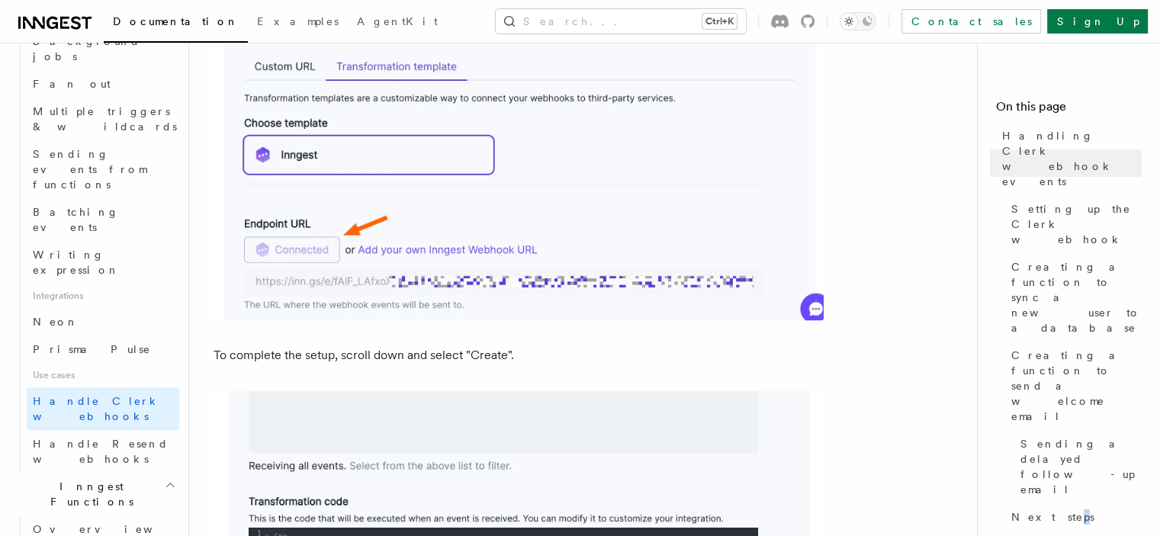
drag, startPoint x: 480, startPoint y: 285, endPoint x: 956, endPoint y: 399, distance: 489.1
click at [977, 399] on nav "On this page Handling Clerk webhook events Setting up the Clerk webhook Creatin…" at bounding box center [1068, 289] width 183 height 493
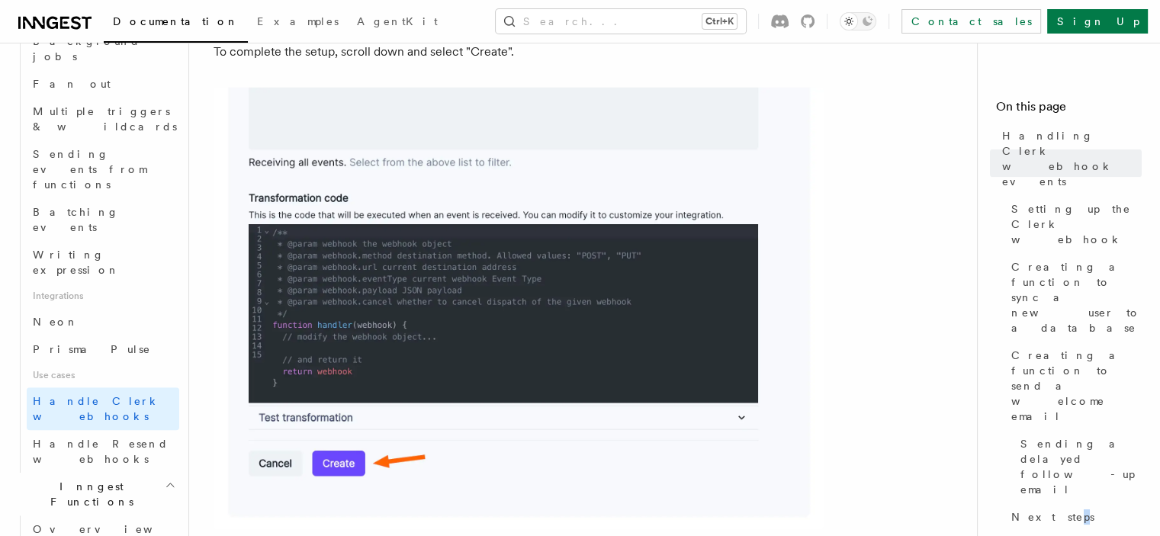
scroll to position [2745, 0]
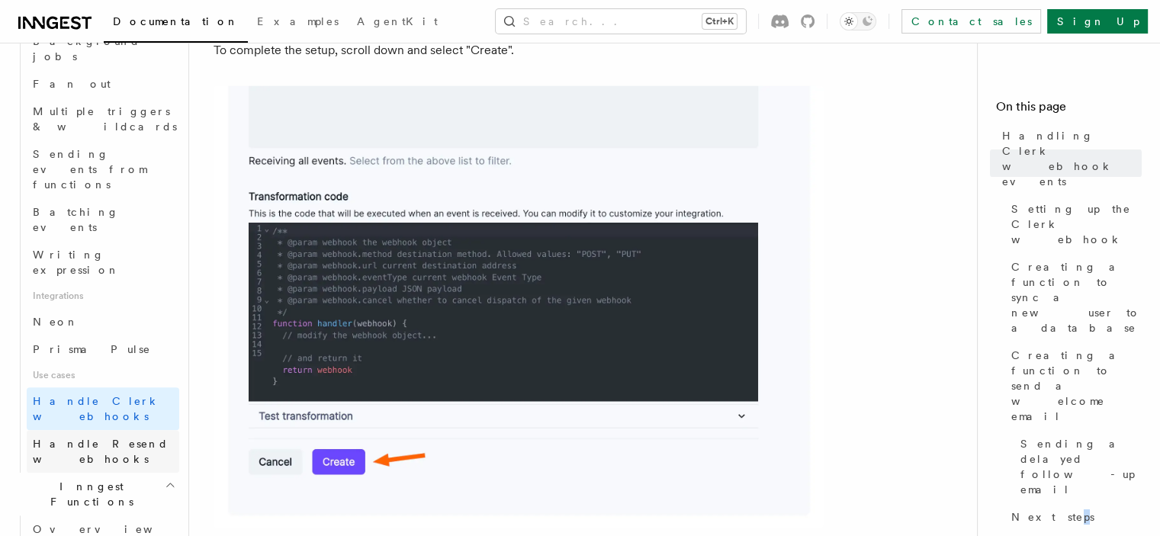
click at [145, 438] on span "Handle Resend webhooks" at bounding box center [101, 451] width 136 height 27
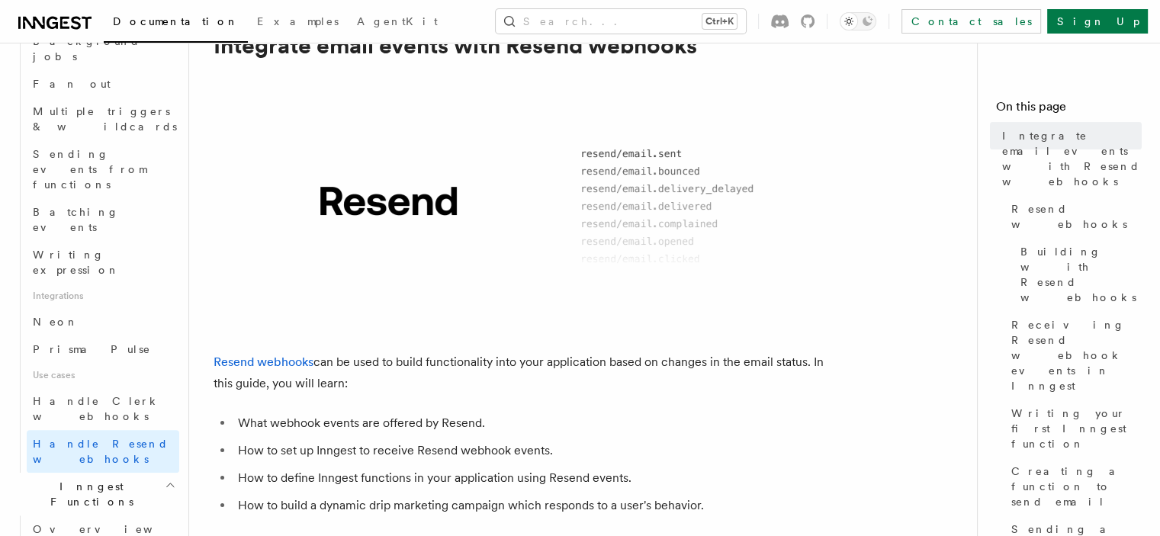
scroll to position [152, 0]
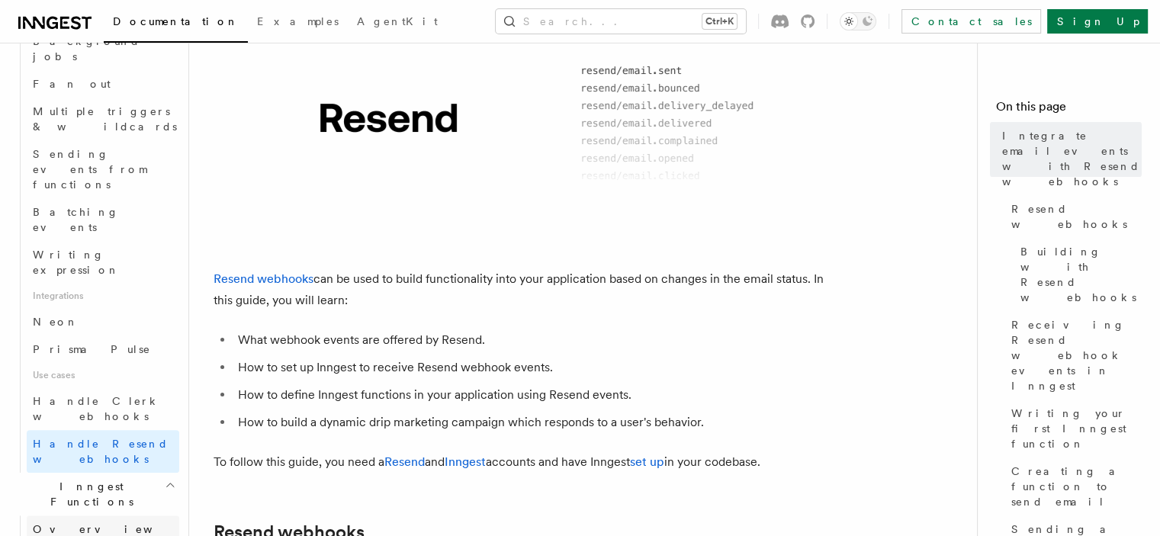
click at [96, 515] on link "Overview" at bounding box center [103, 528] width 152 height 27
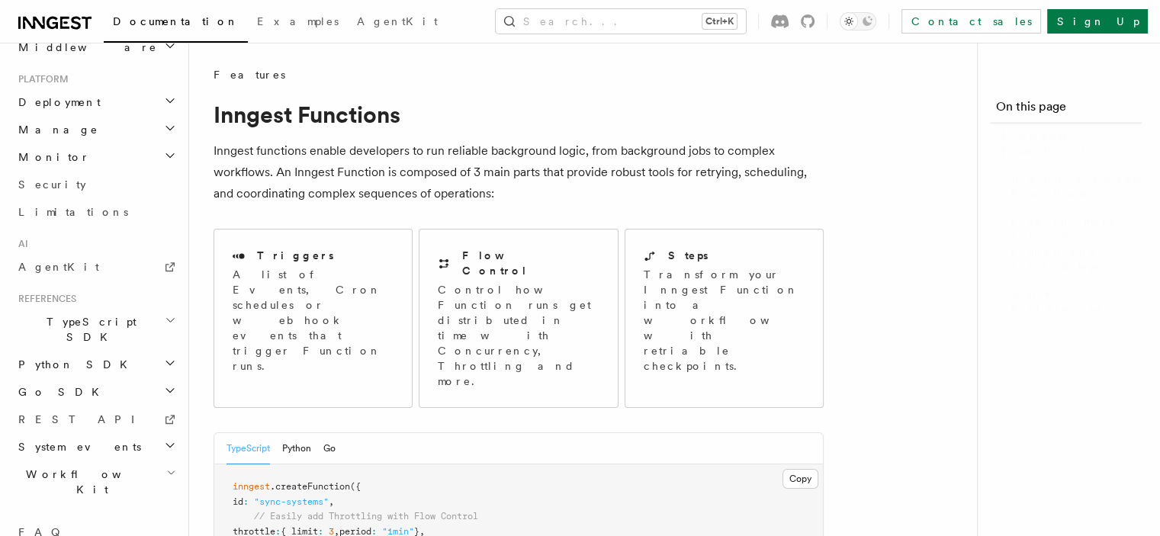
scroll to position [683, 0]
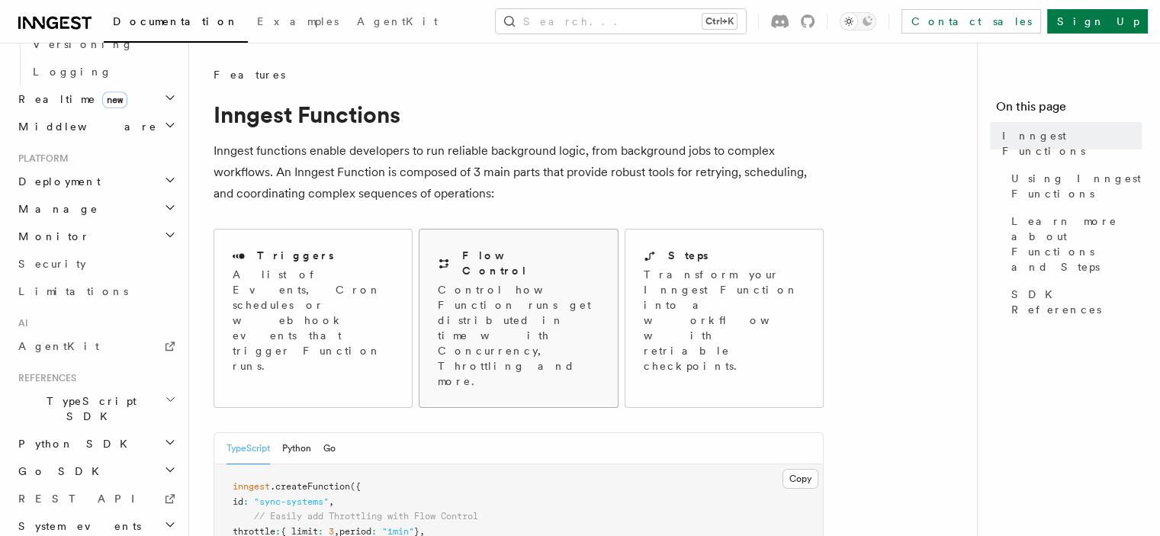
click at [535, 289] on p "Control how Function runs get distributed in time with Concurrency, Throttling …" at bounding box center [518, 335] width 161 height 107
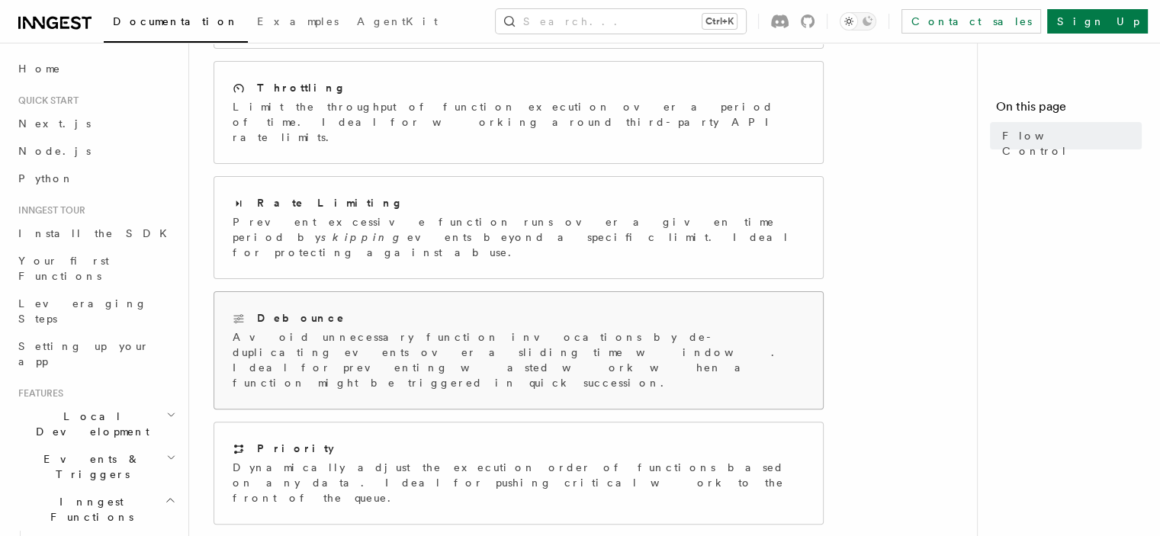
scroll to position [381, 0]
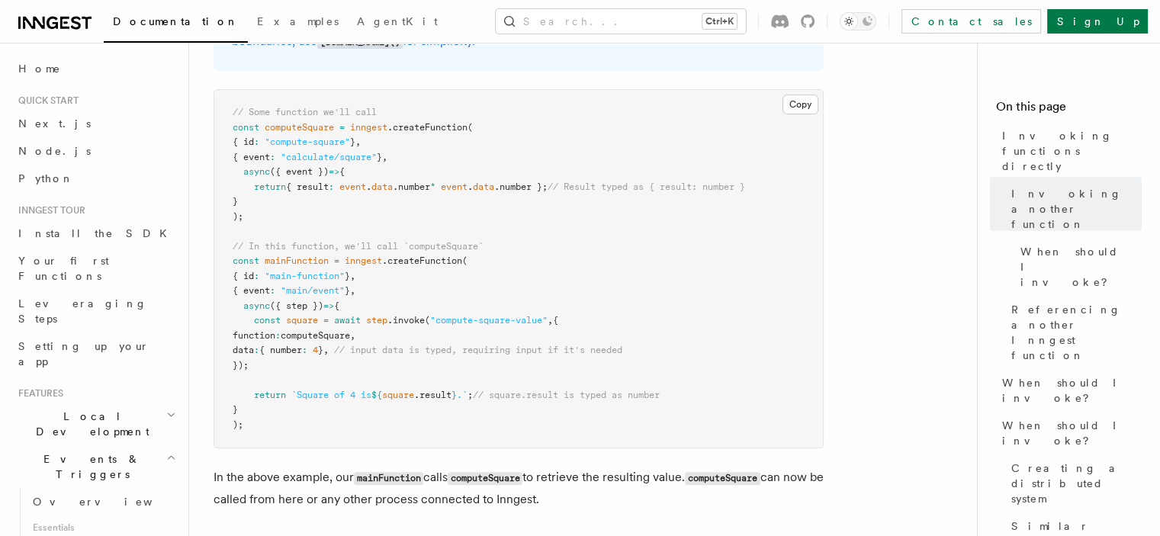
scroll to position [534, 0]
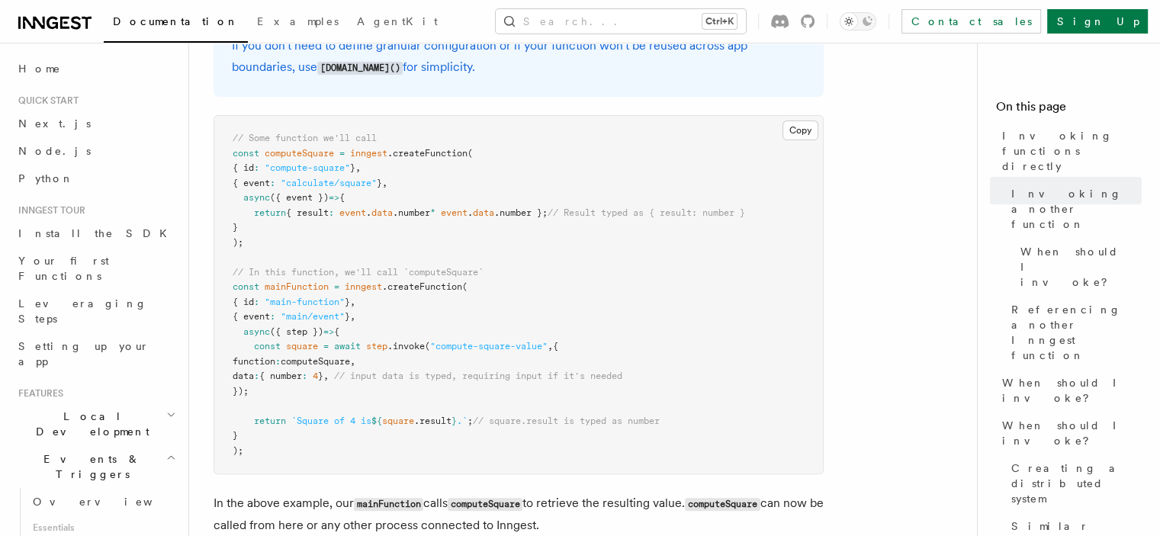
drag, startPoint x: 463, startPoint y: 191, endPoint x: 448, endPoint y: 194, distance: 15.0
click at [448, 194] on pre "// Some function we'll call const computeSquare = inngest .createFunction ( { i…" at bounding box center [518, 295] width 608 height 358
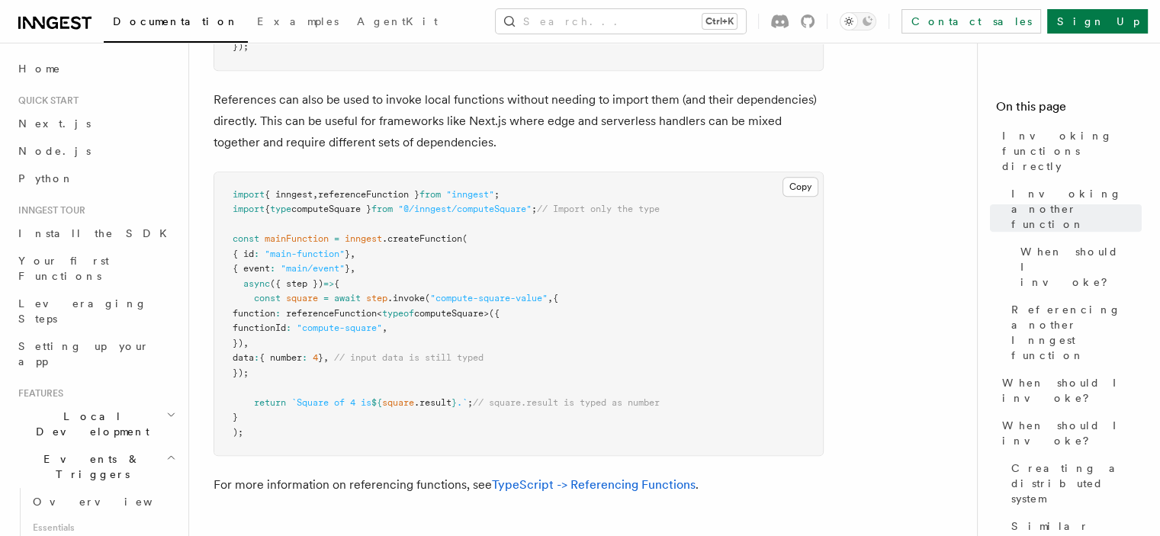
scroll to position [1601, 0]
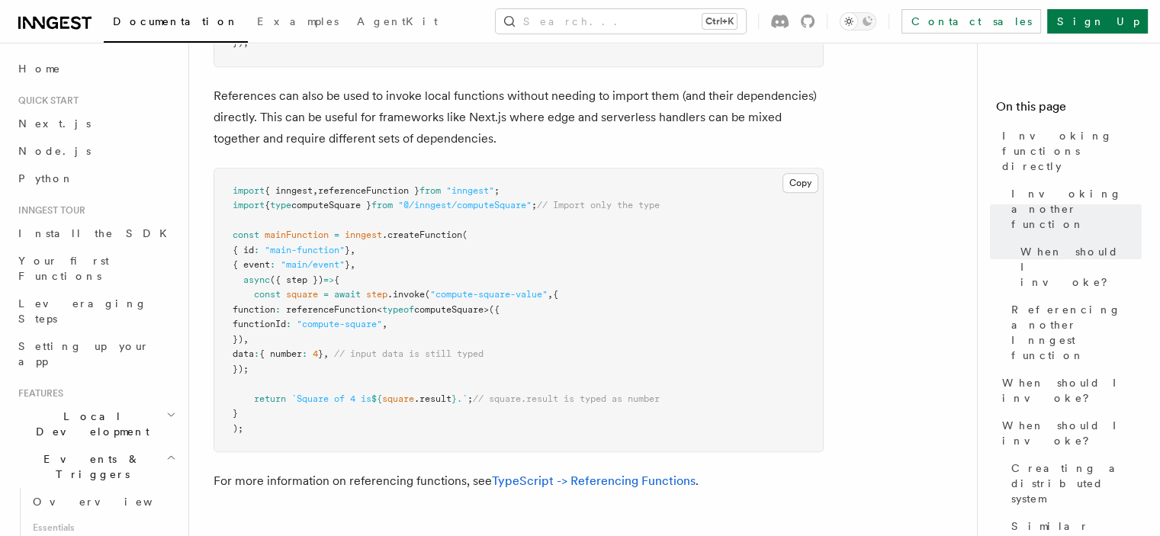
drag, startPoint x: 516, startPoint y: 246, endPoint x: 475, endPoint y: 250, distance: 41.3
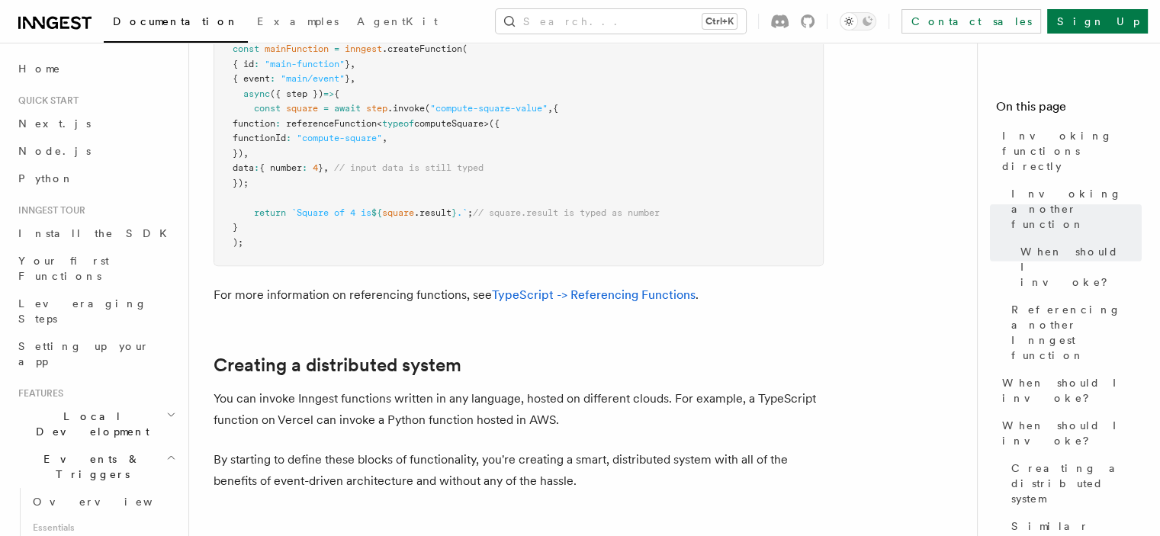
scroll to position [2058, 0]
